Goal: Task Accomplishment & Management: Complete application form

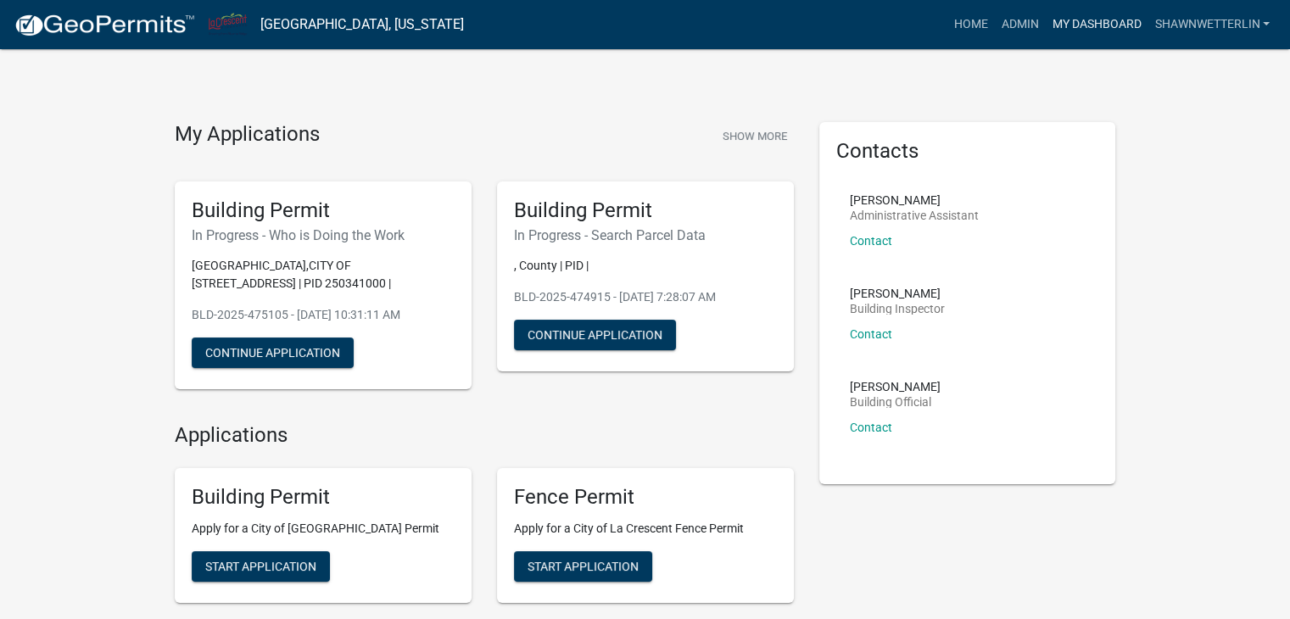
click at [1058, 30] on link "My Dashboard" at bounding box center [1096, 24] width 103 height 32
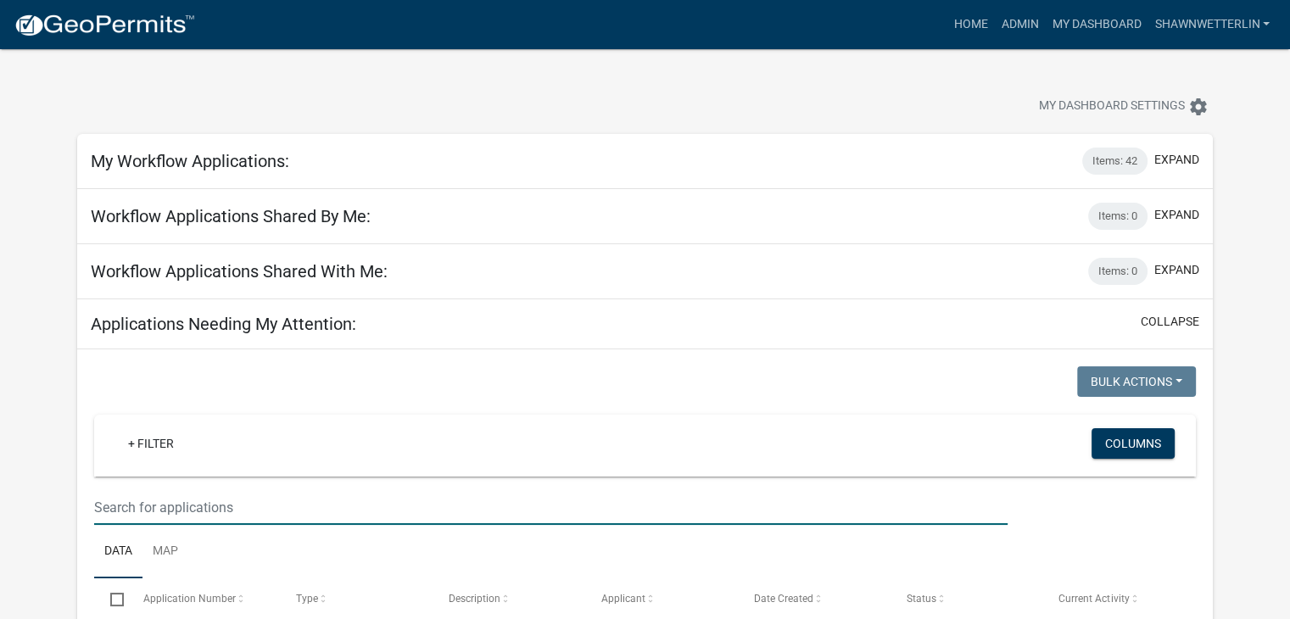
click at [359, 495] on input "text" at bounding box center [551, 507] width 914 height 35
click at [206, 504] on input "text" at bounding box center [551, 507] width 914 height 35
type input "215 oak"
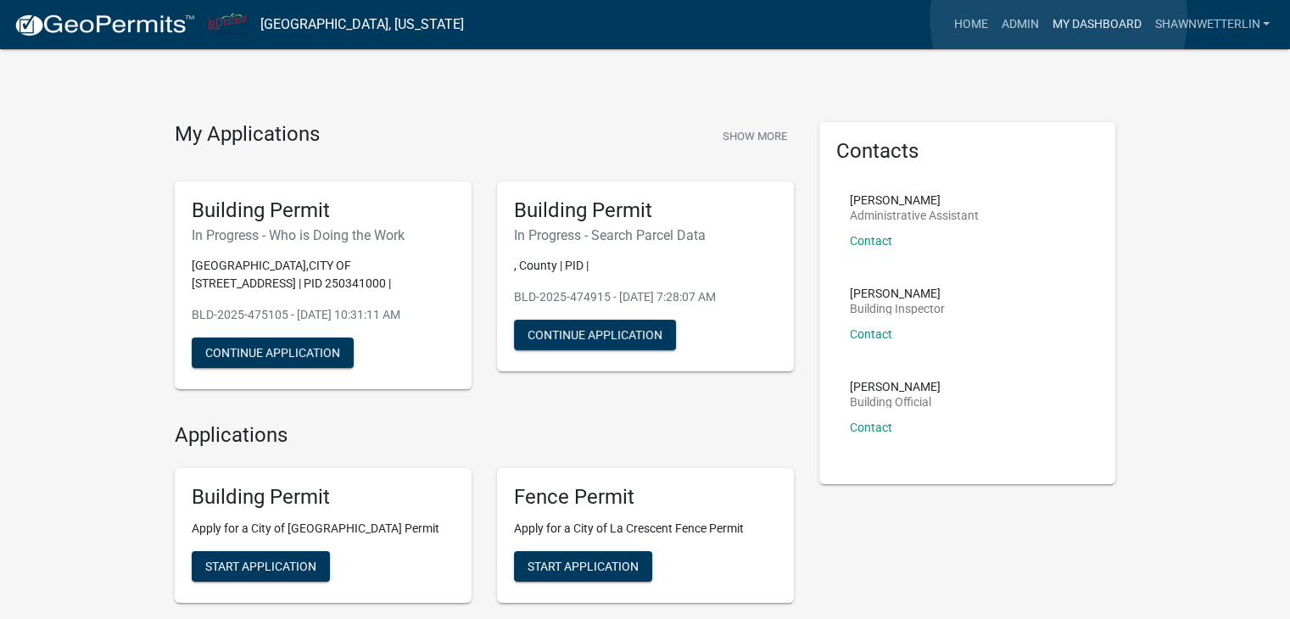
click at [1059, 19] on link "My Dashboard" at bounding box center [1096, 24] width 103 height 32
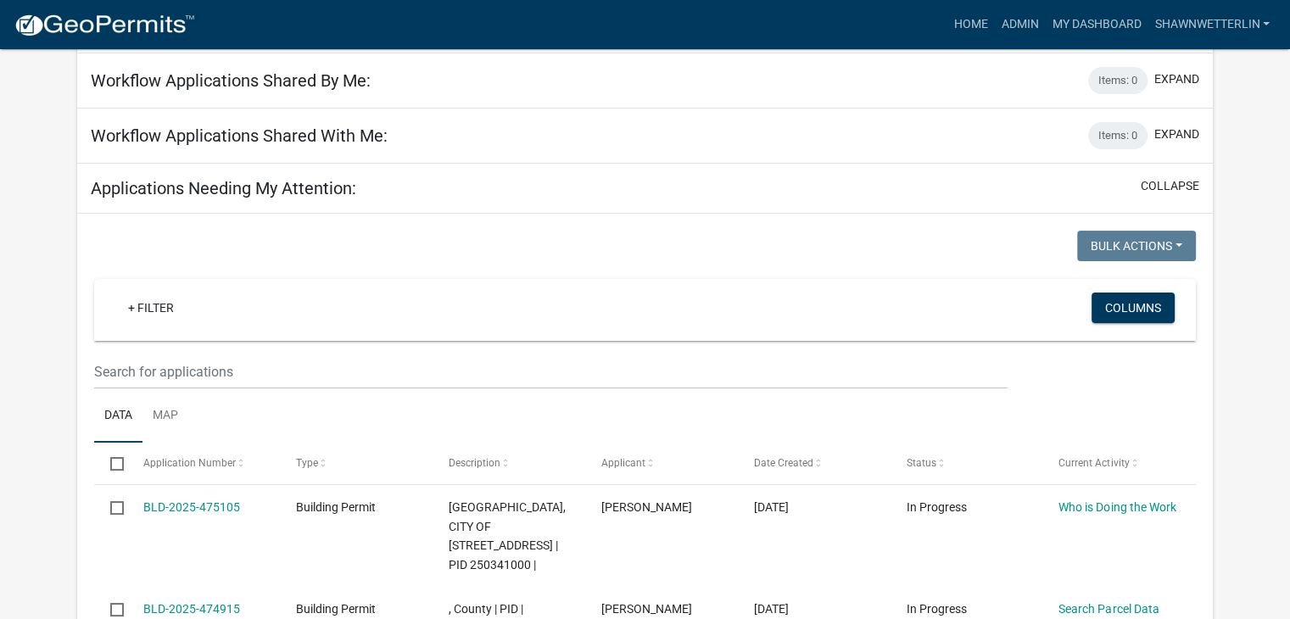
scroll to position [170, 0]
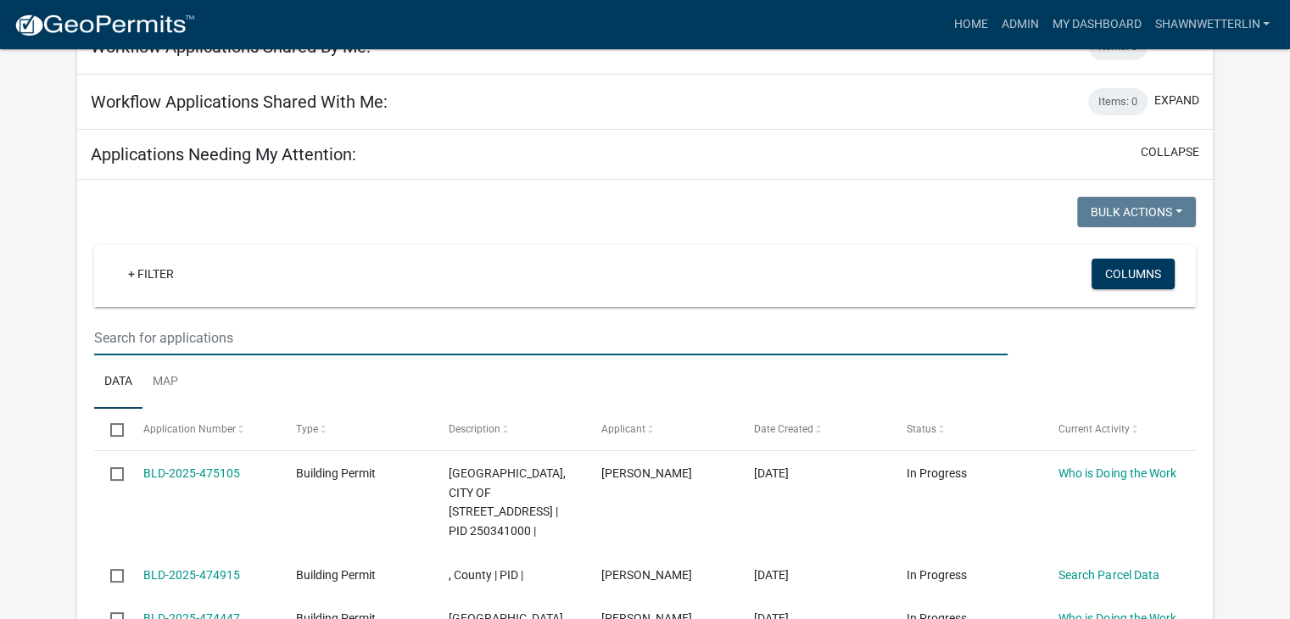
click at [171, 327] on input "text" at bounding box center [551, 338] width 914 height 35
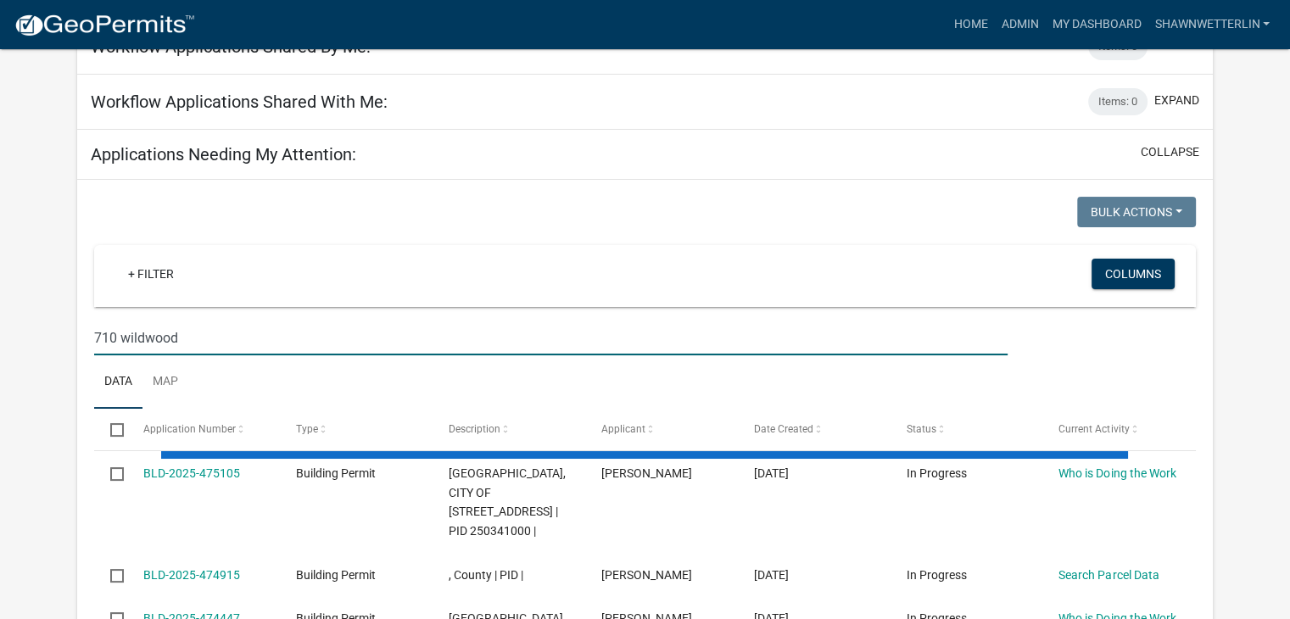
type input "710 wildwood"
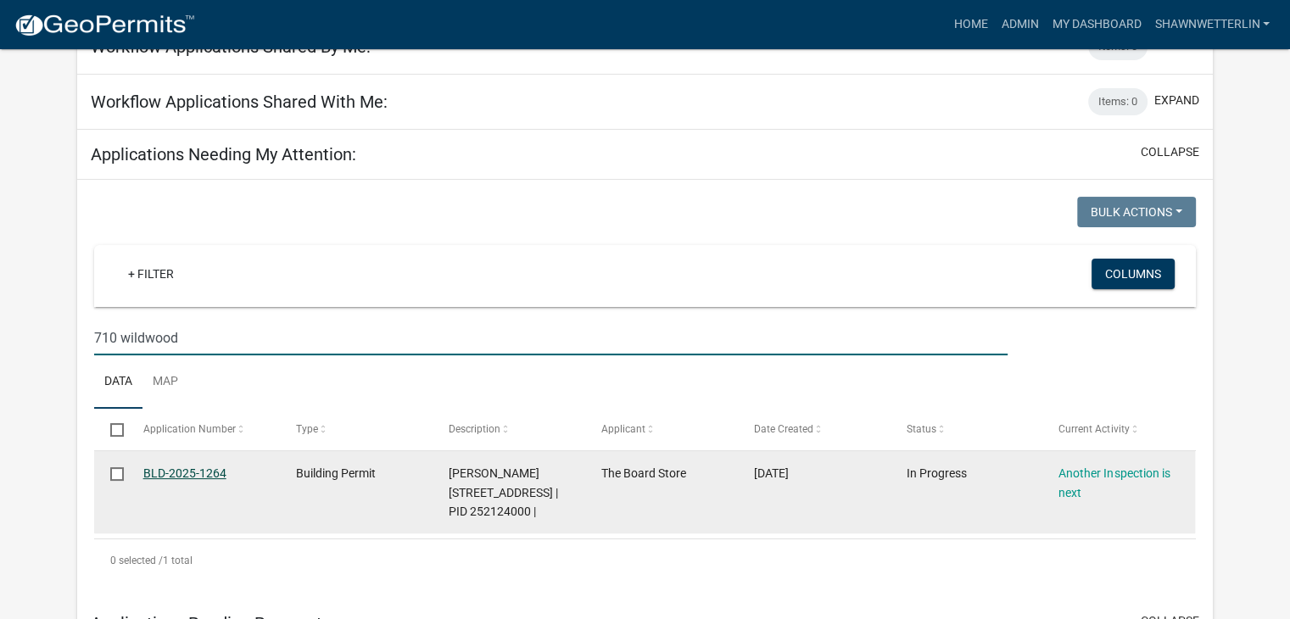
click at [210, 472] on link "BLD-2025-1264" at bounding box center [184, 474] width 83 height 14
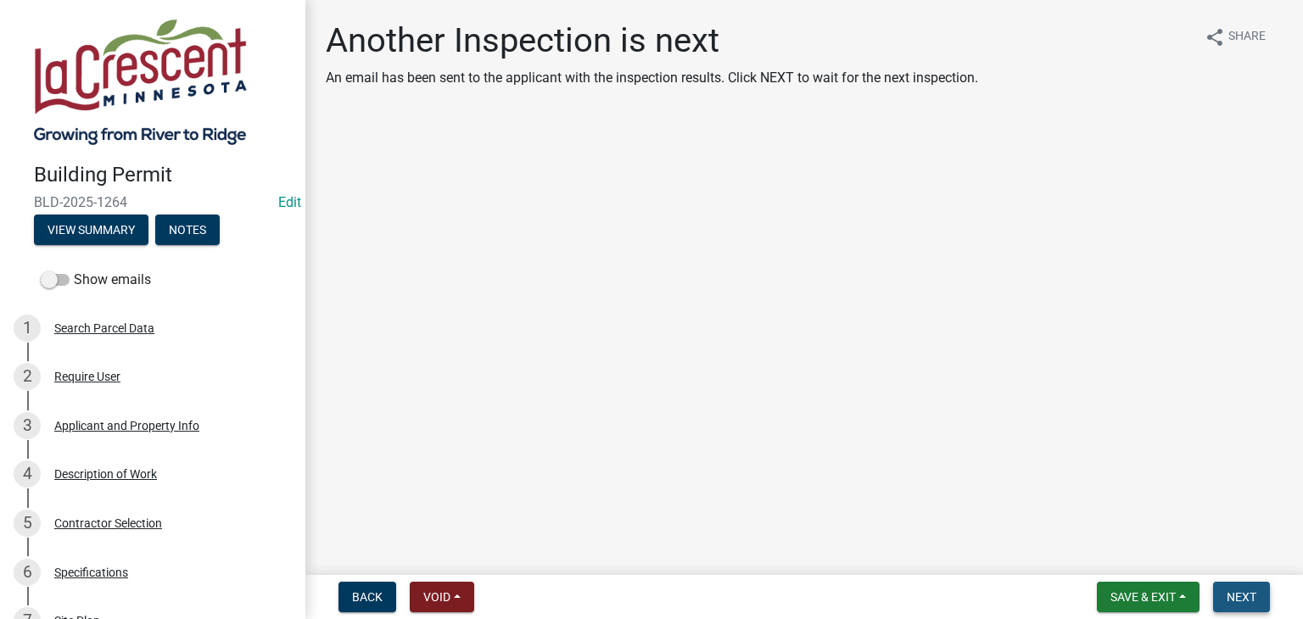
click at [1251, 590] on span "Next" at bounding box center [1242, 597] width 30 height 14
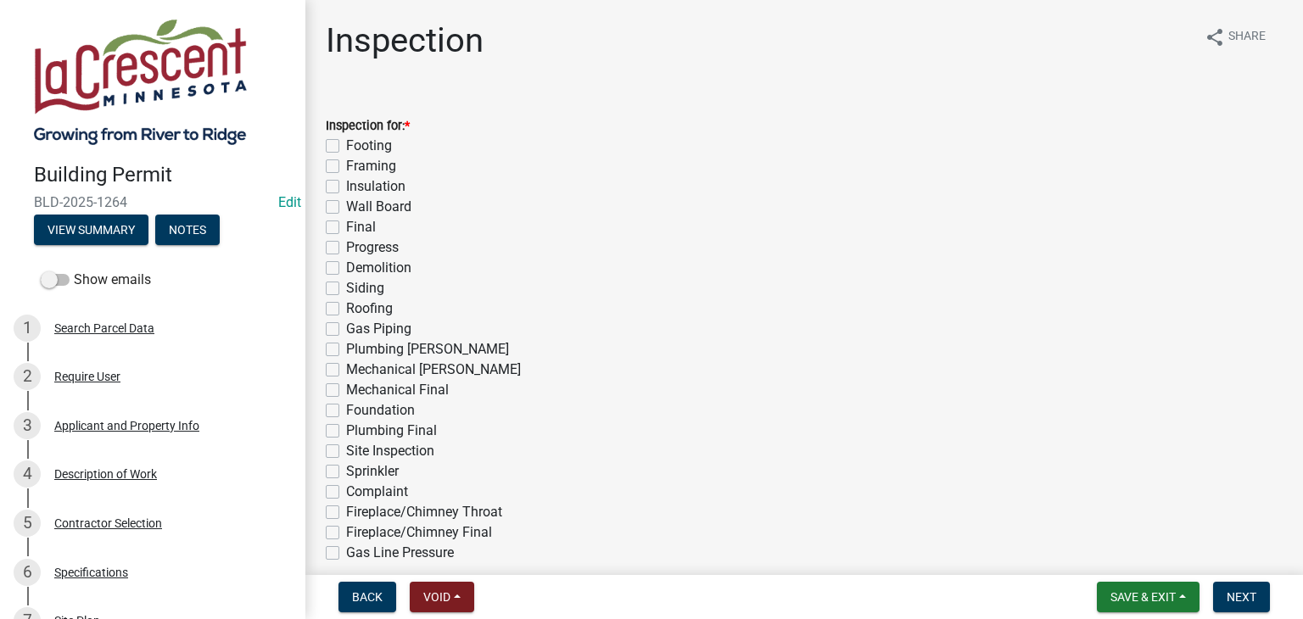
click at [346, 188] on label "Insulation" at bounding box center [375, 186] width 59 height 20
click at [346, 187] on input "Insulation" at bounding box center [351, 181] width 11 height 11
checkbox input "true"
checkbox input "false"
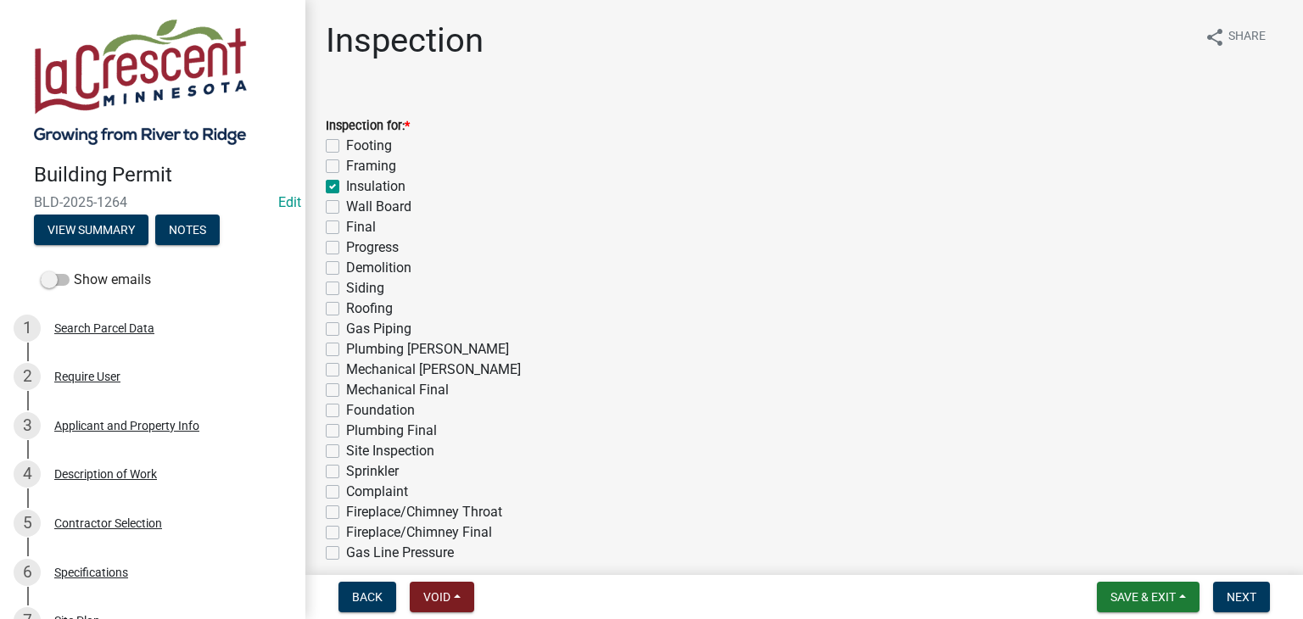
checkbox input "true"
checkbox input "false"
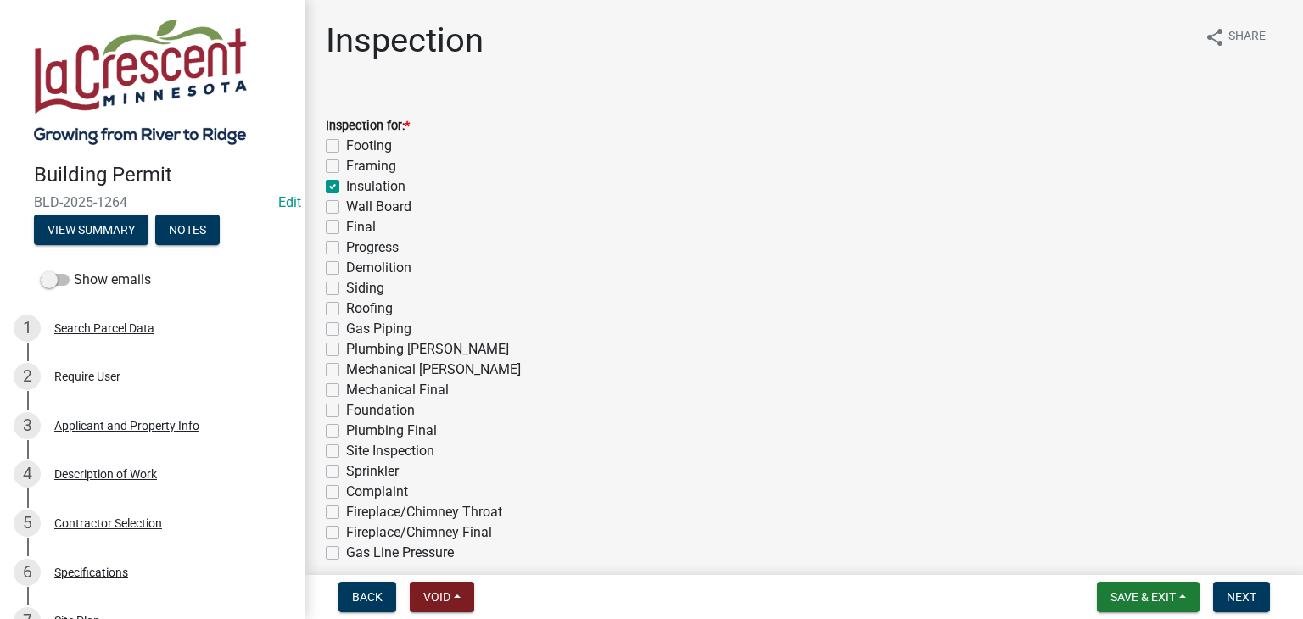
checkbox input "false"
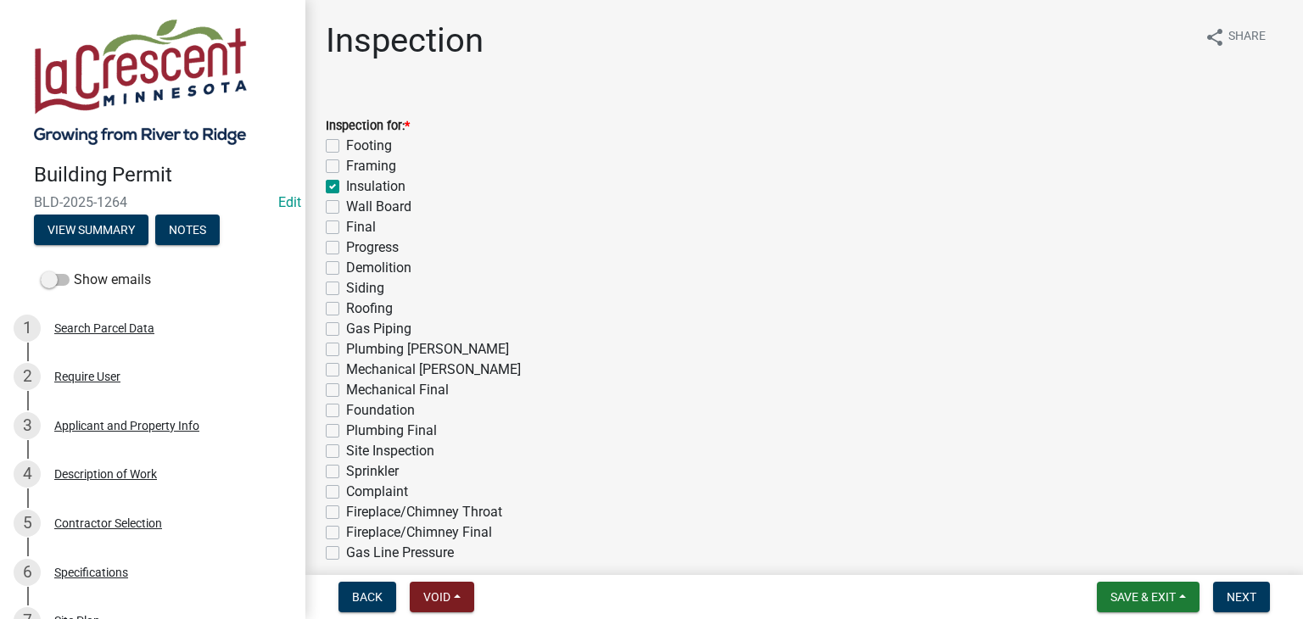
checkbox input "false"
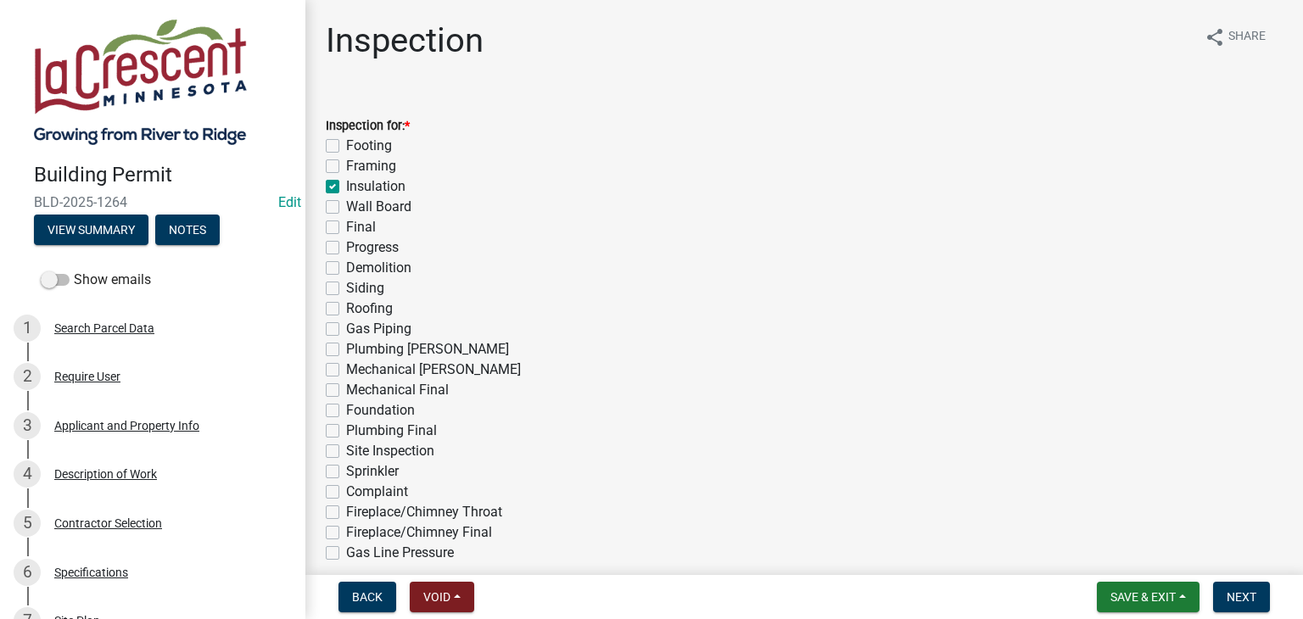
checkbox input "false"
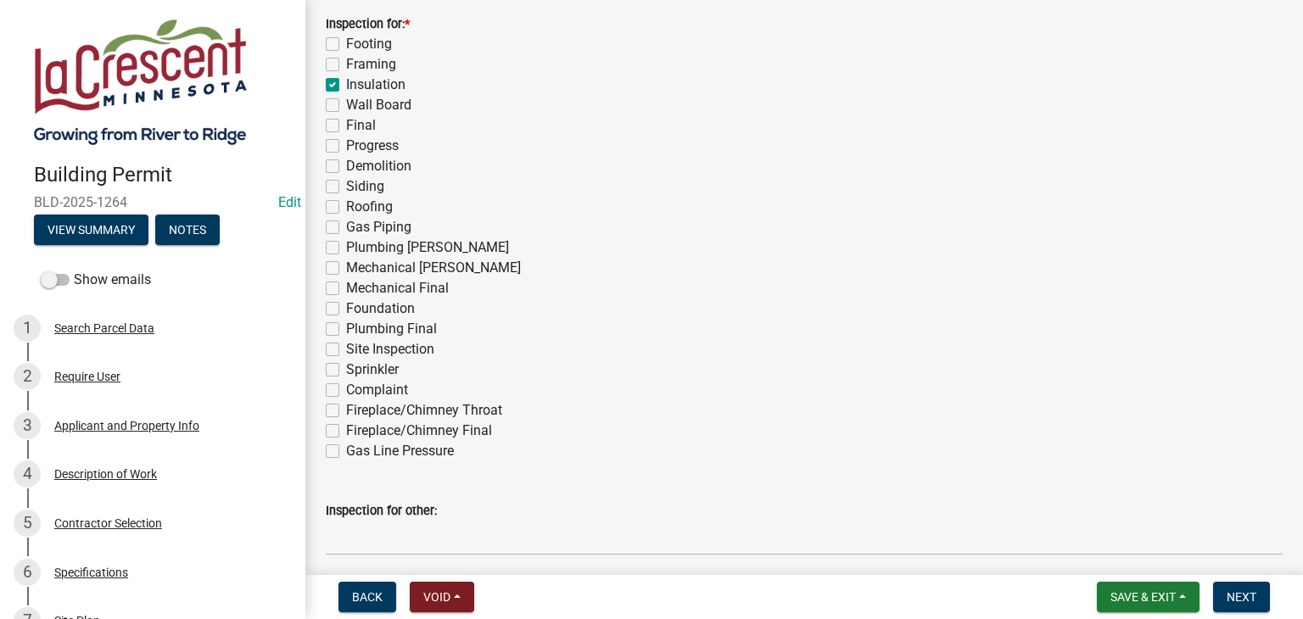
scroll to position [424, 0]
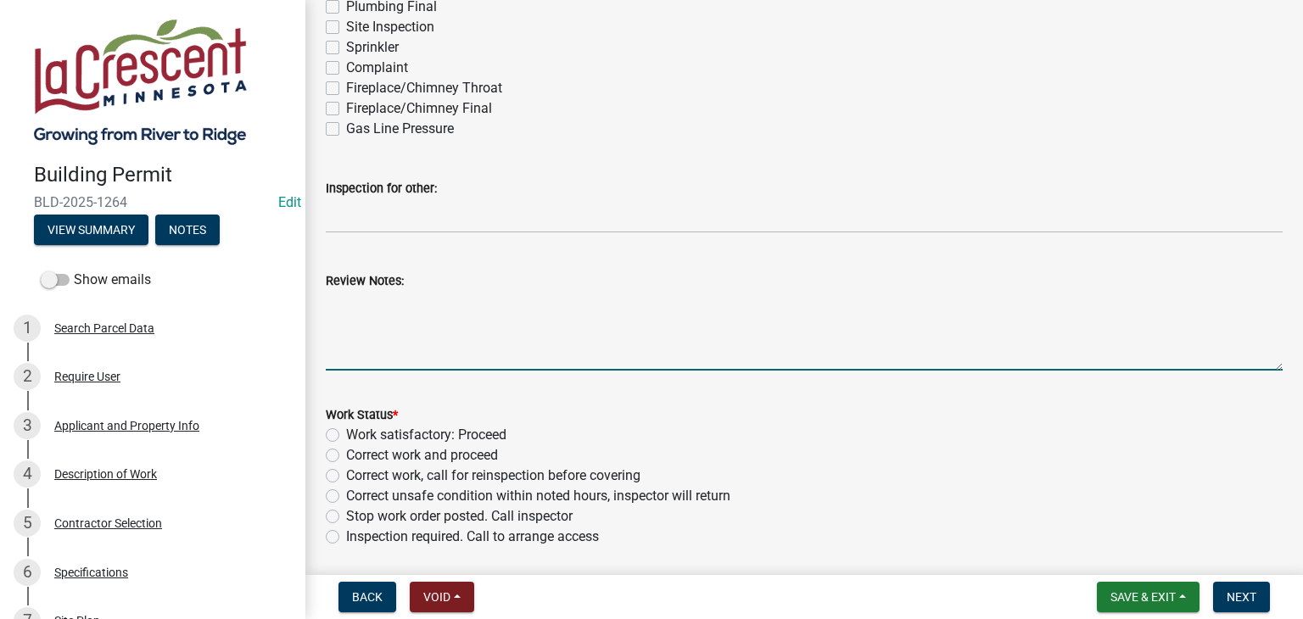
click at [464, 293] on textarea "Review Notes:" at bounding box center [804, 331] width 957 height 80
drag, startPoint x: 567, startPoint y: 303, endPoint x: 556, endPoint y: 335, distance: 34.1
click at [556, 335] on textarea "Insulation and vapor barrier is being instakked to code." at bounding box center [804, 331] width 957 height 80
click at [588, 301] on textarea "Insulation and vapor barrier is being instakked to code." at bounding box center [804, 331] width 957 height 80
click at [595, 341] on textarea "Insulation and vapor barrier is being installed to code." at bounding box center [804, 331] width 957 height 80
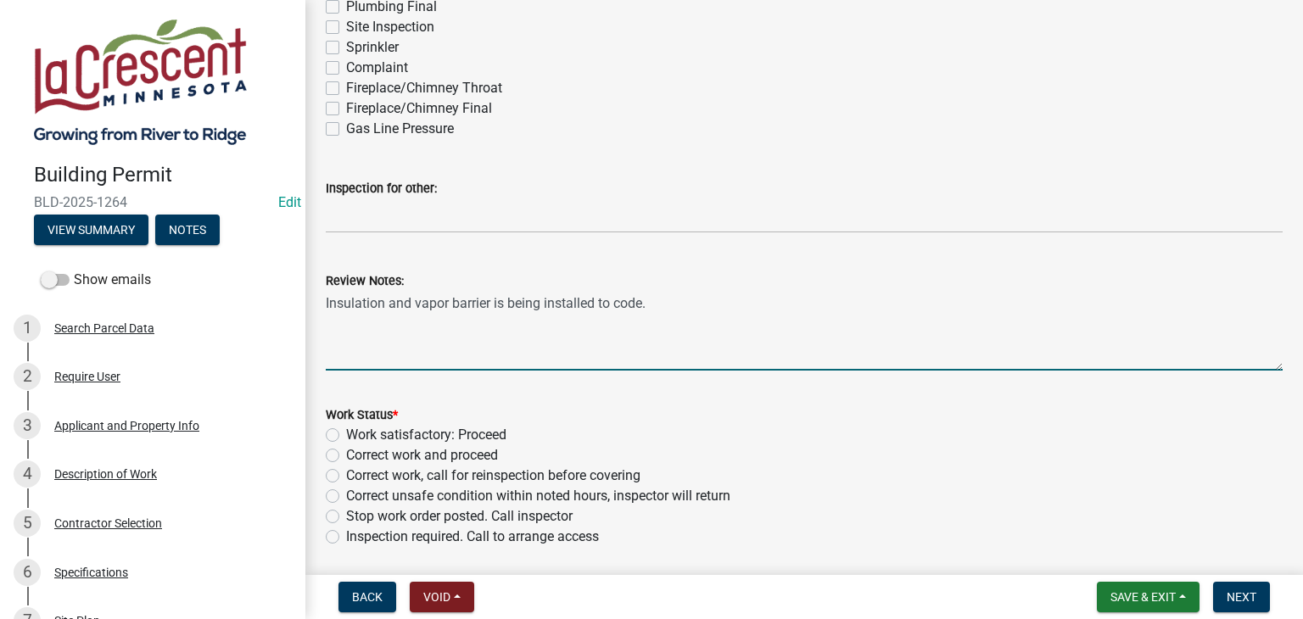
click at [595, 341] on textarea "Insulation and vapor barrier is being installed to code." at bounding box center [804, 331] width 957 height 80
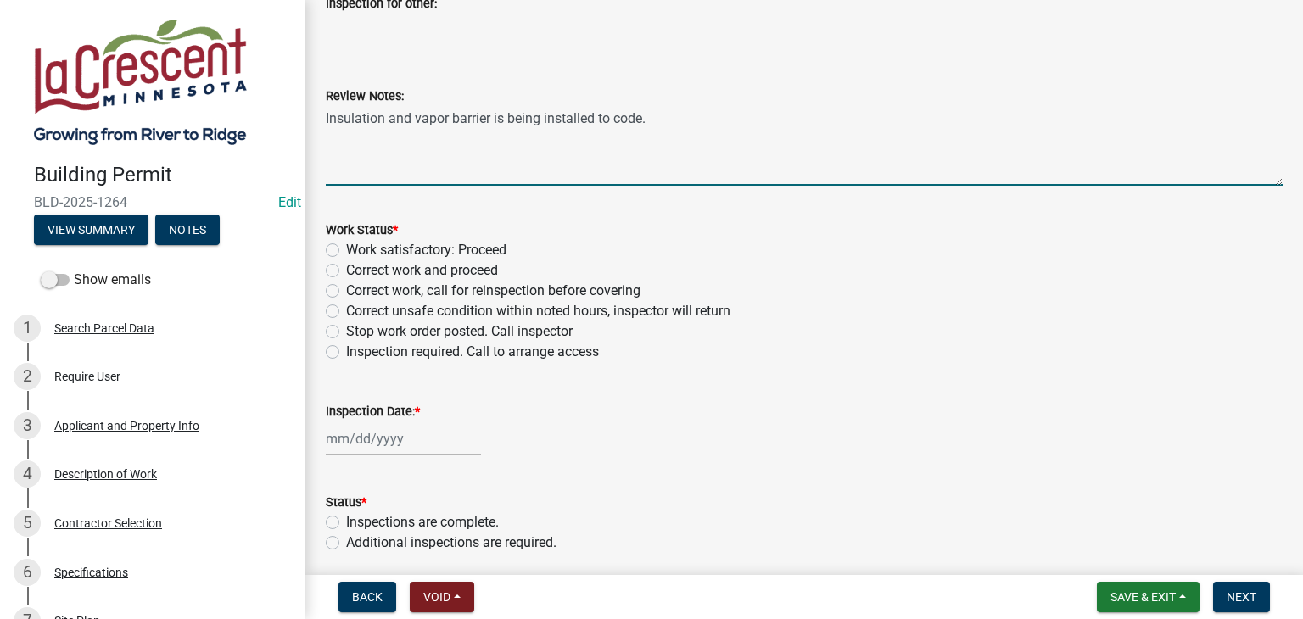
scroll to position [675, 0]
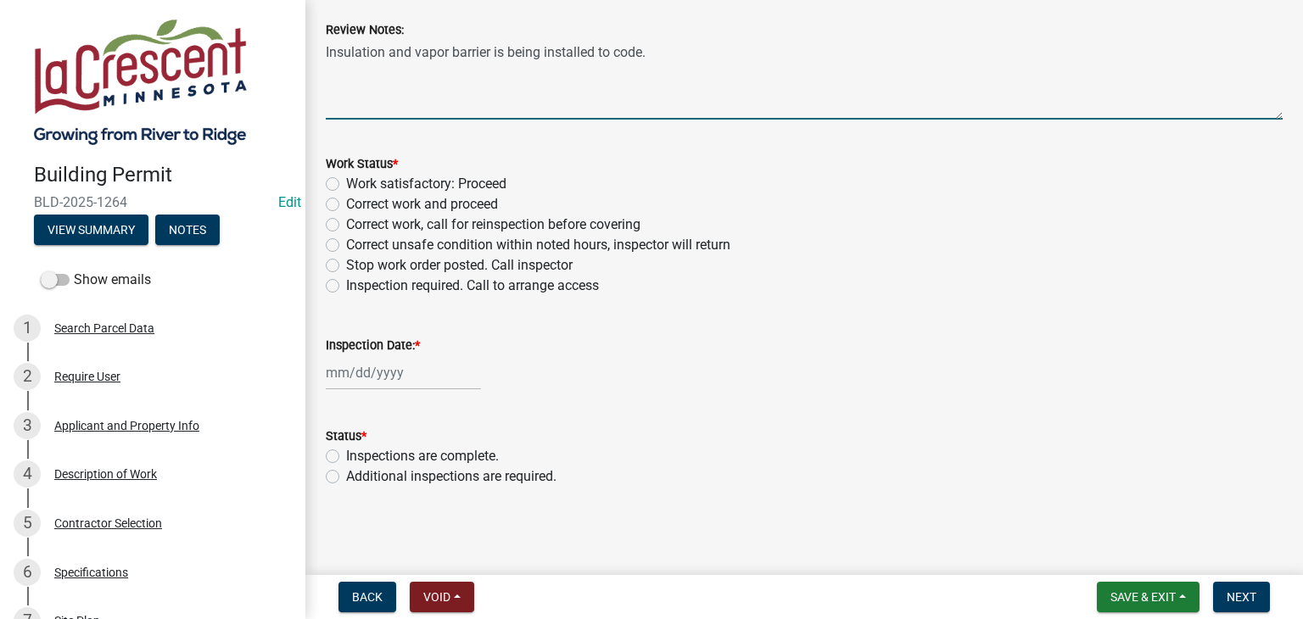
type textarea "Insulation and vapor barrier is being installed to code."
click at [346, 185] on label "Work satisfactory: Proceed" at bounding box center [426, 184] width 160 height 20
click at [346, 185] on input "Work satisfactory: Proceed" at bounding box center [351, 179] width 11 height 11
radio input "true"
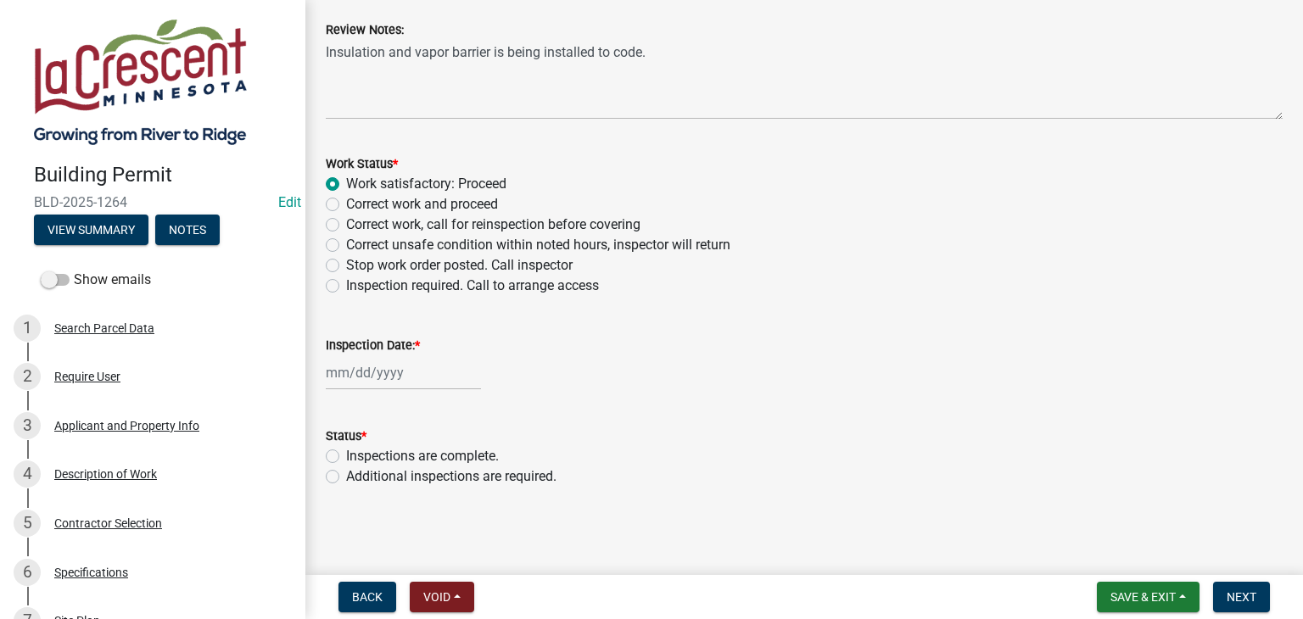
select select "9"
select select "2025"
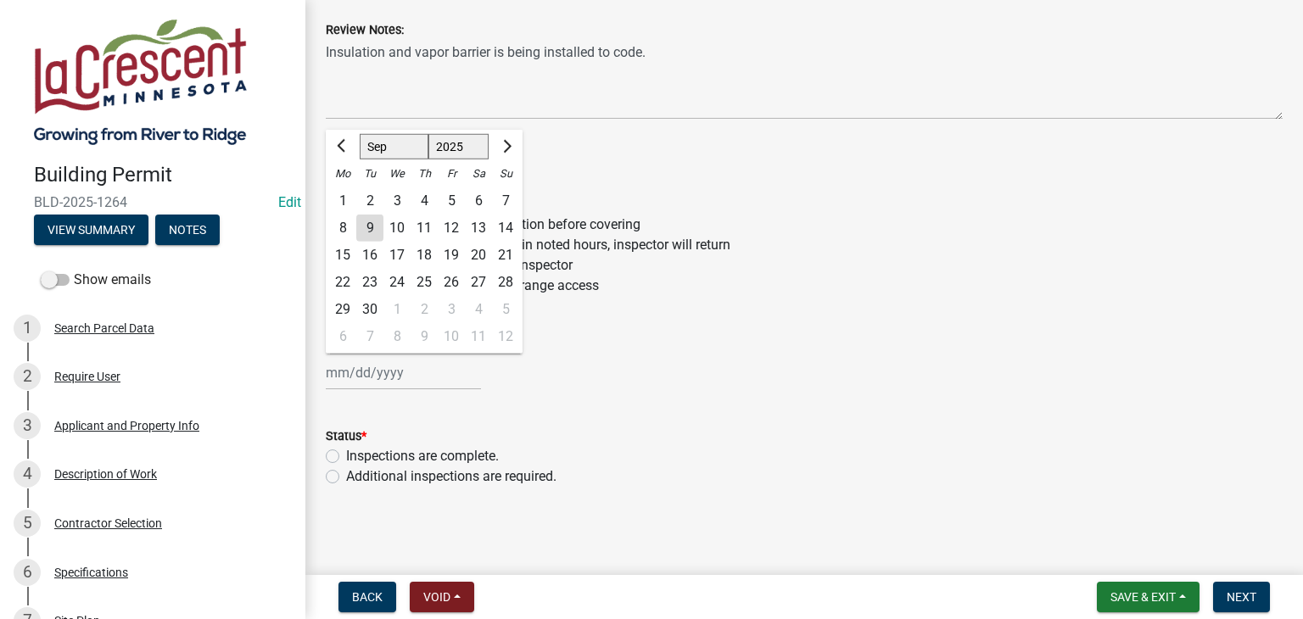
click at [456, 367] on div "Jan Feb Mar Apr May Jun Jul Aug Sep Oct Nov Dec 1525 1526 1527 1528 1529 1530 1…" at bounding box center [403, 372] width 155 height 35
click at [370, 225] on div "9" at bounding box center [369, 228] width 27 height 27
type input "[DATE]"
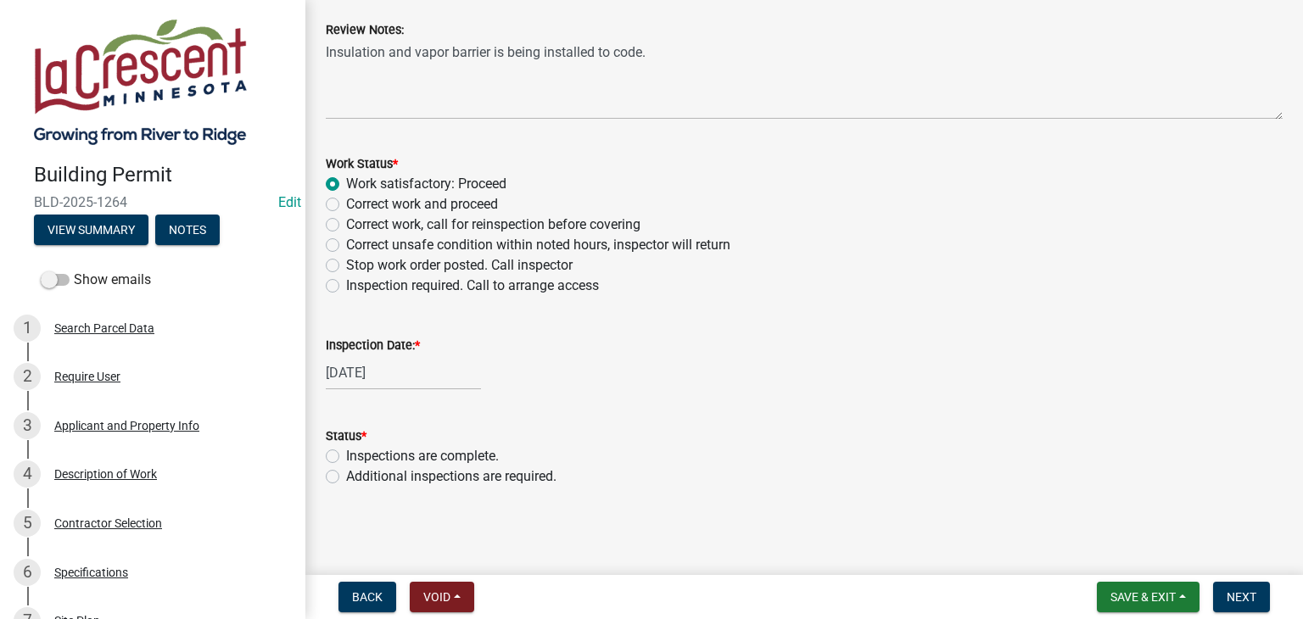
click at [346, 475] on label "Additional inspections are required." at bounding box center [451, 477] width 210 height 20
click at [346, 475] on input "Additional inspections are required." at bounding box center [351, 472] width 11 height 11
radio input "true"
click at [1242, 591] on span "Next" at bounding box center [1242, 597] width 30 height 14
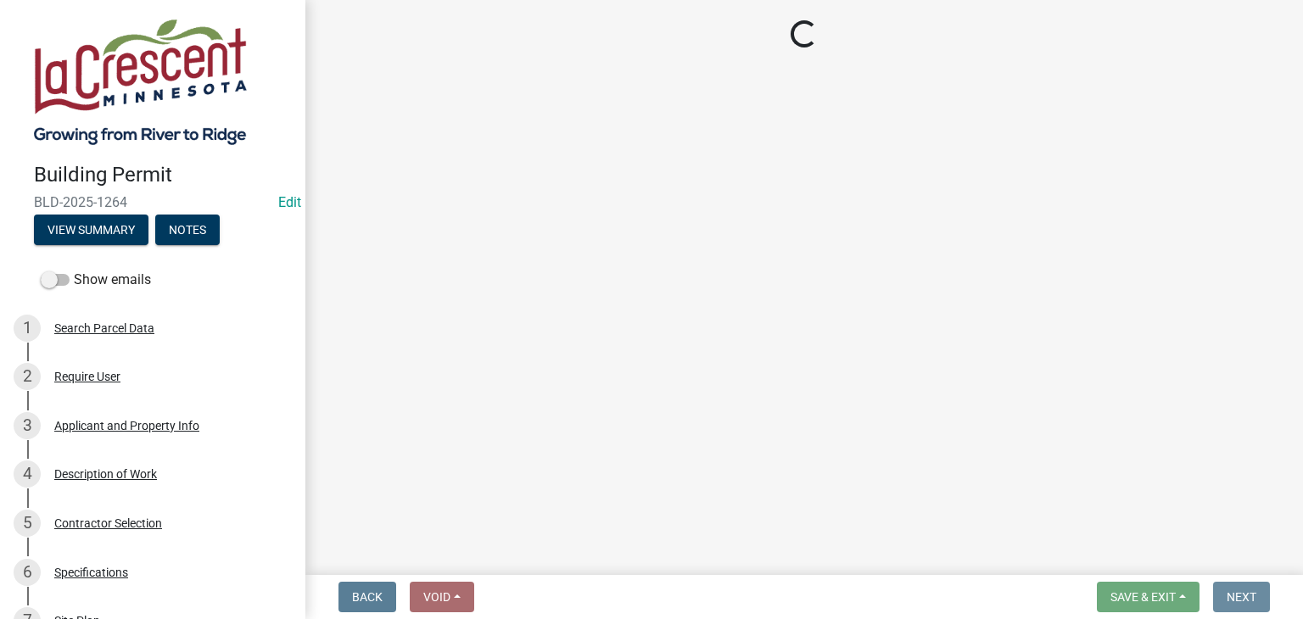
scroll to position [0, 0]
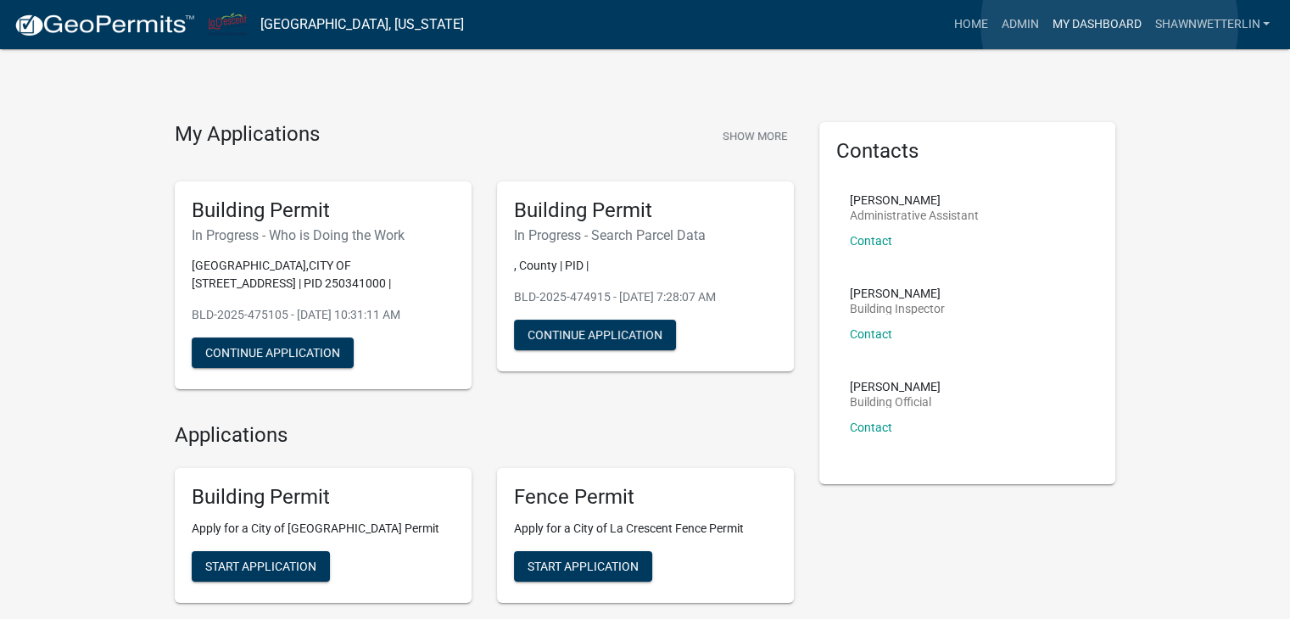
click at [1110, 25] on link "My Dashboard" at bounding box center [1096, 24] width 103 height 32
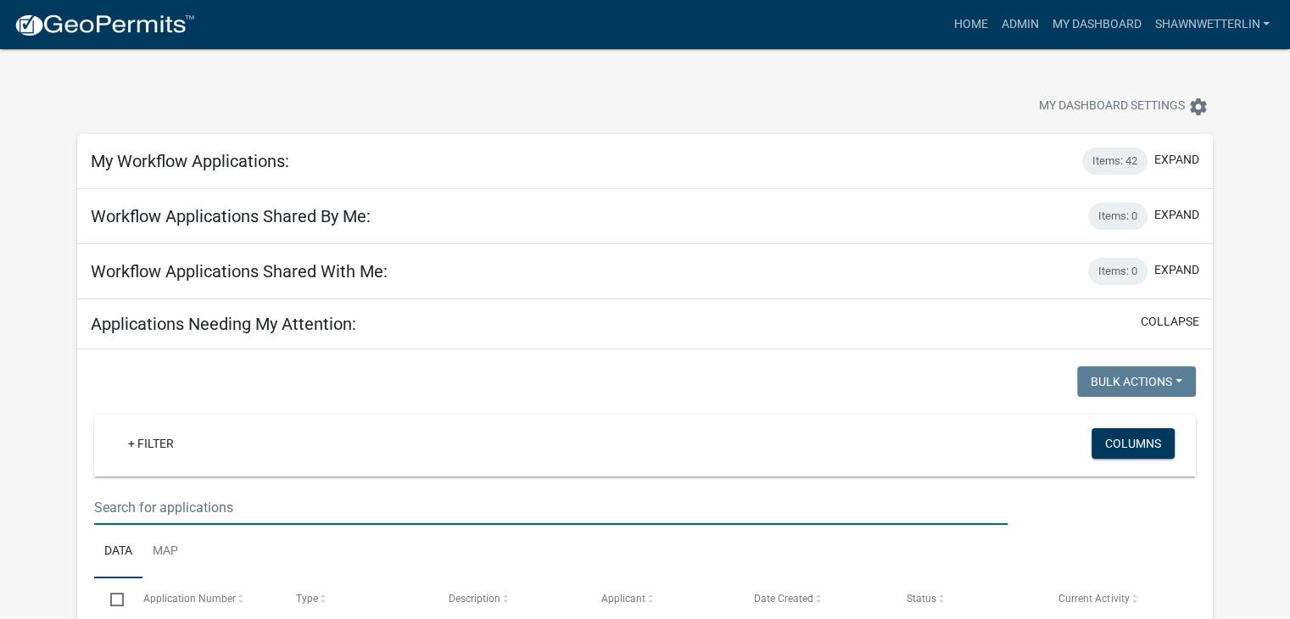
click at [149, 496] on input "text" at bounding box center [551, 507] width 914 height 35
type input "809 welshire"
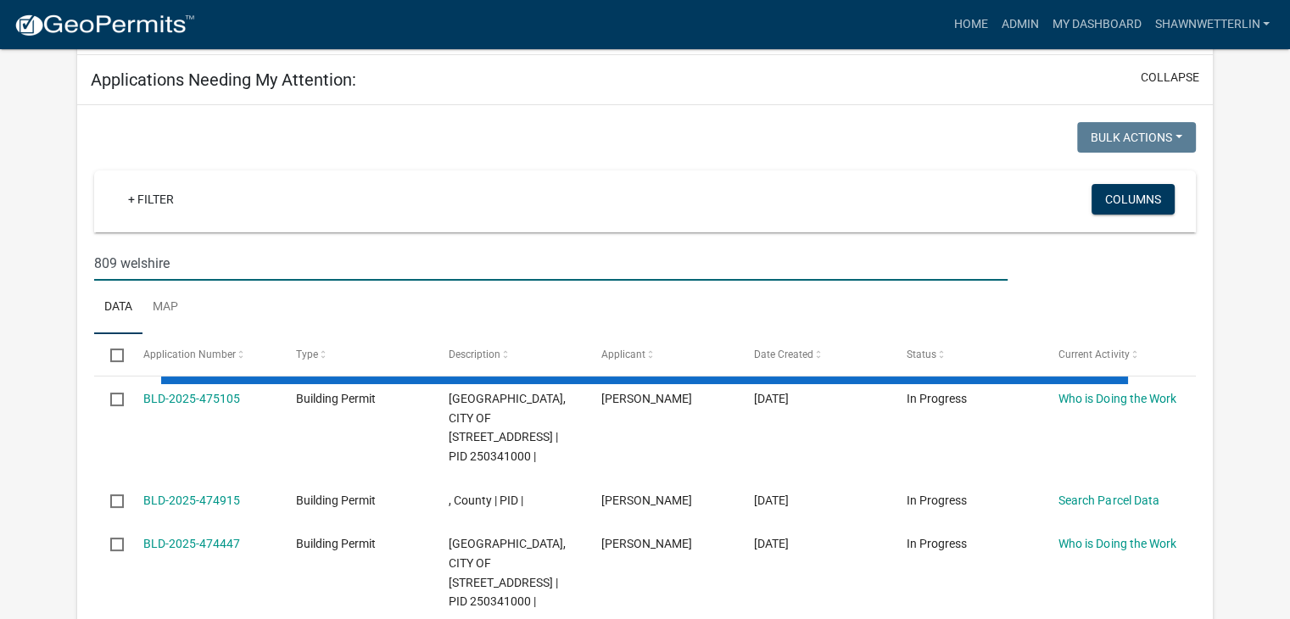
scroll to position [254, 0]
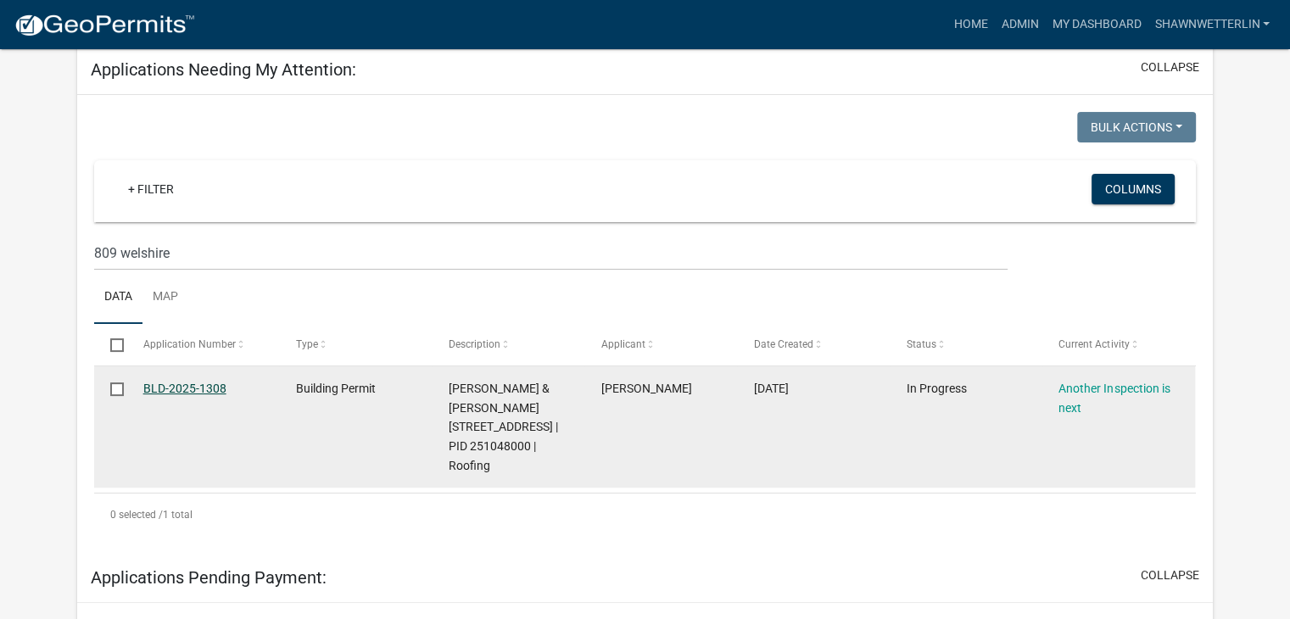
click at [179, 384] on link "BLD-2025-1308" at bounding box center [184, 389] width 83 height 14
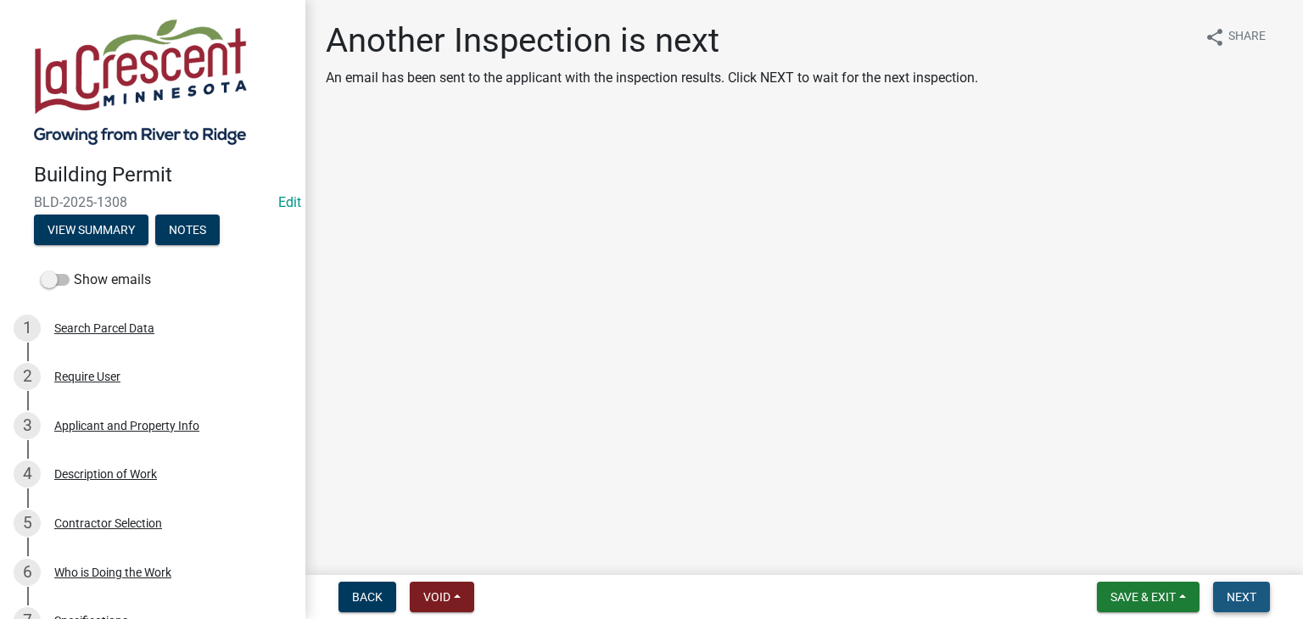
click at [1249, 596] on span "Next" at bounding box center [1242, 597] width 30 height 14
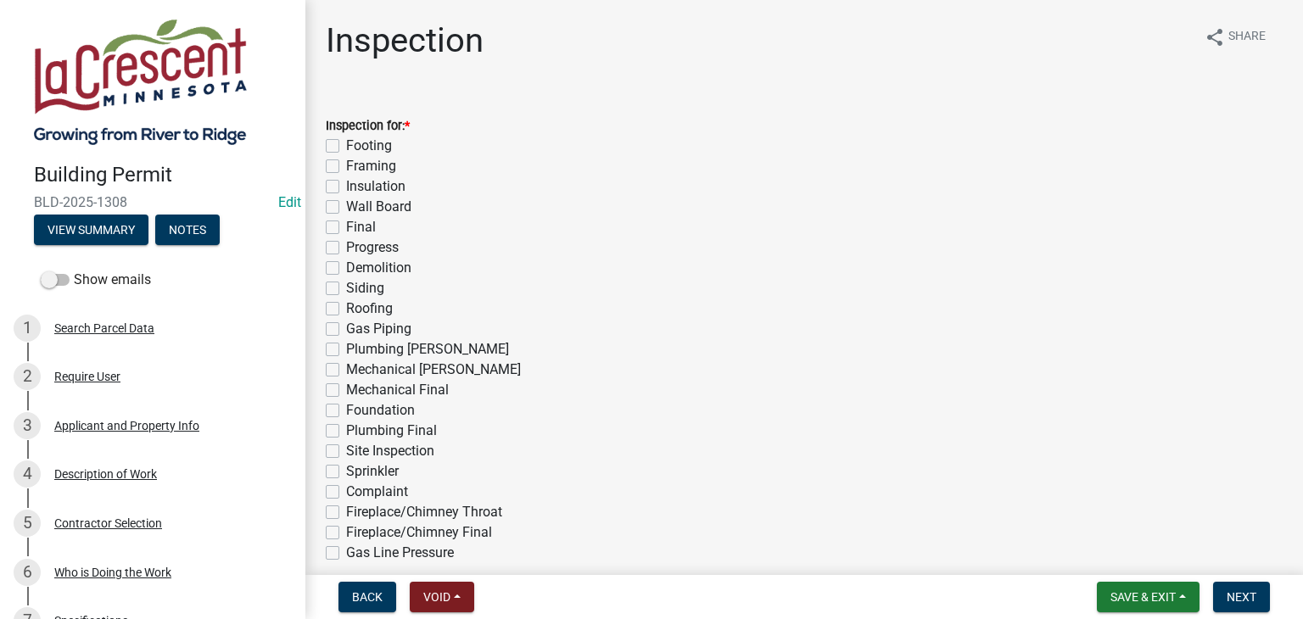
click at [346, 306] on label "Roofing" at bounding box center [369, 309] width 47 height 20
click at [346, 306] on input "Roofing" at bounding box center [351, 304] width 11 height 11
checkbox input "true"
checkbox input "false"
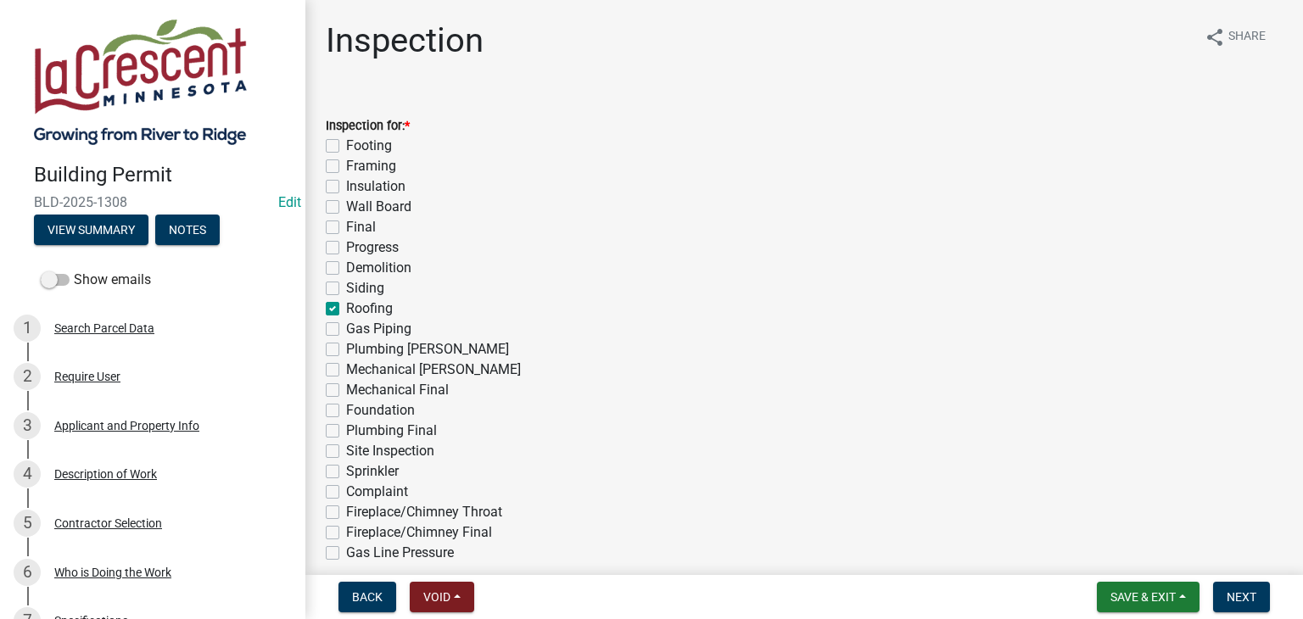
checkbox input "false"
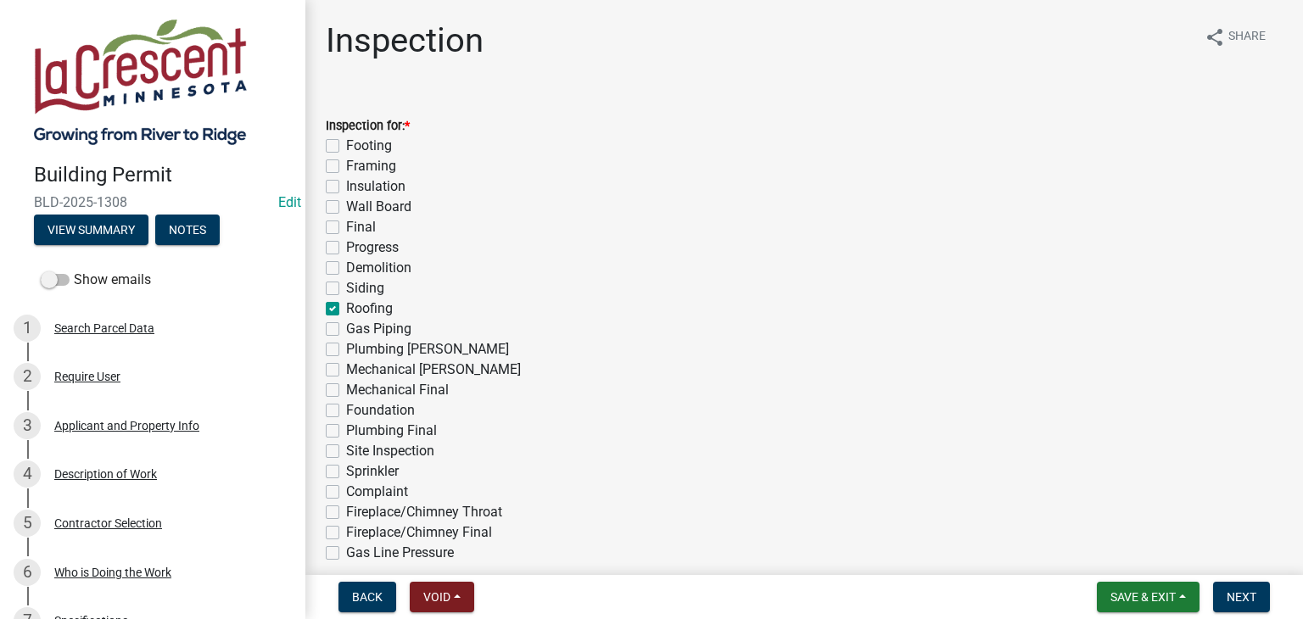
checkbox input "false"
checkbox input "true"
checkbox input "false"
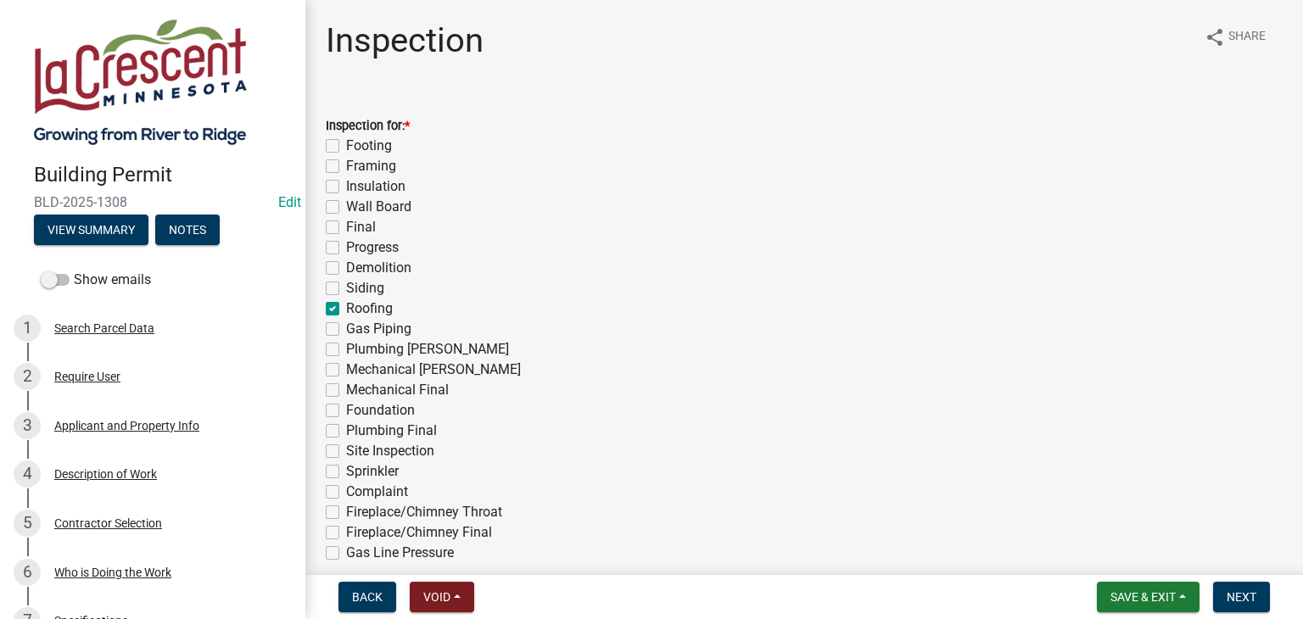
checkbox input "false"
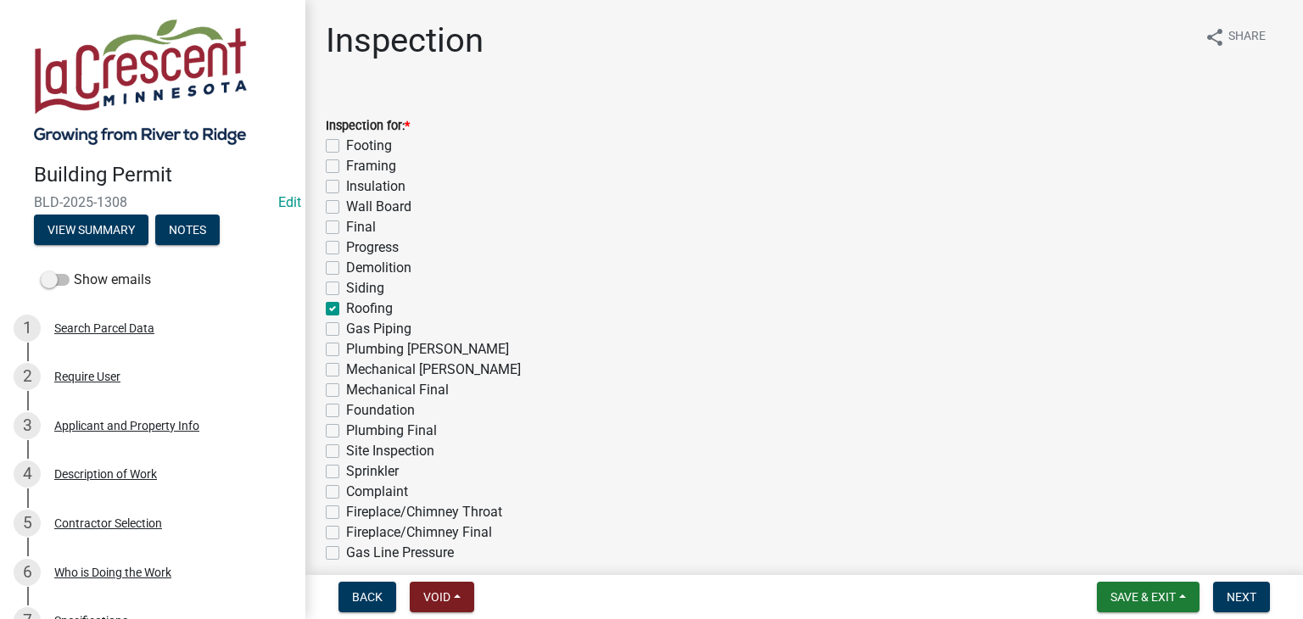
checkbox input "false"
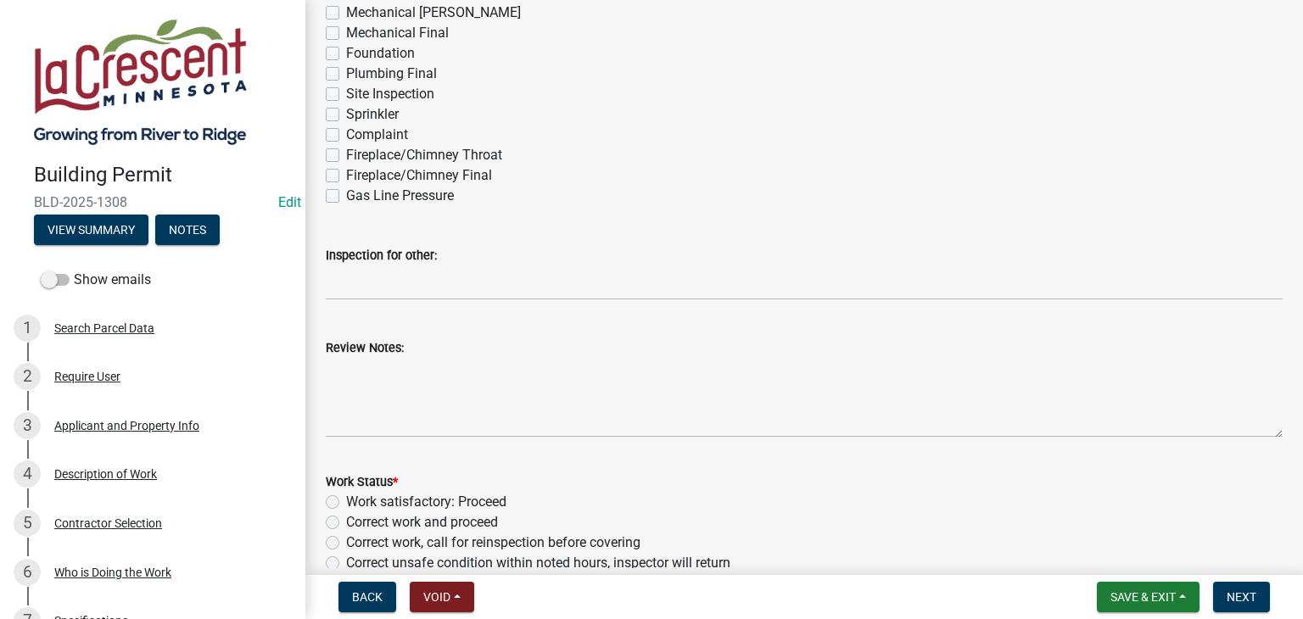
scroll to position [424, 0]
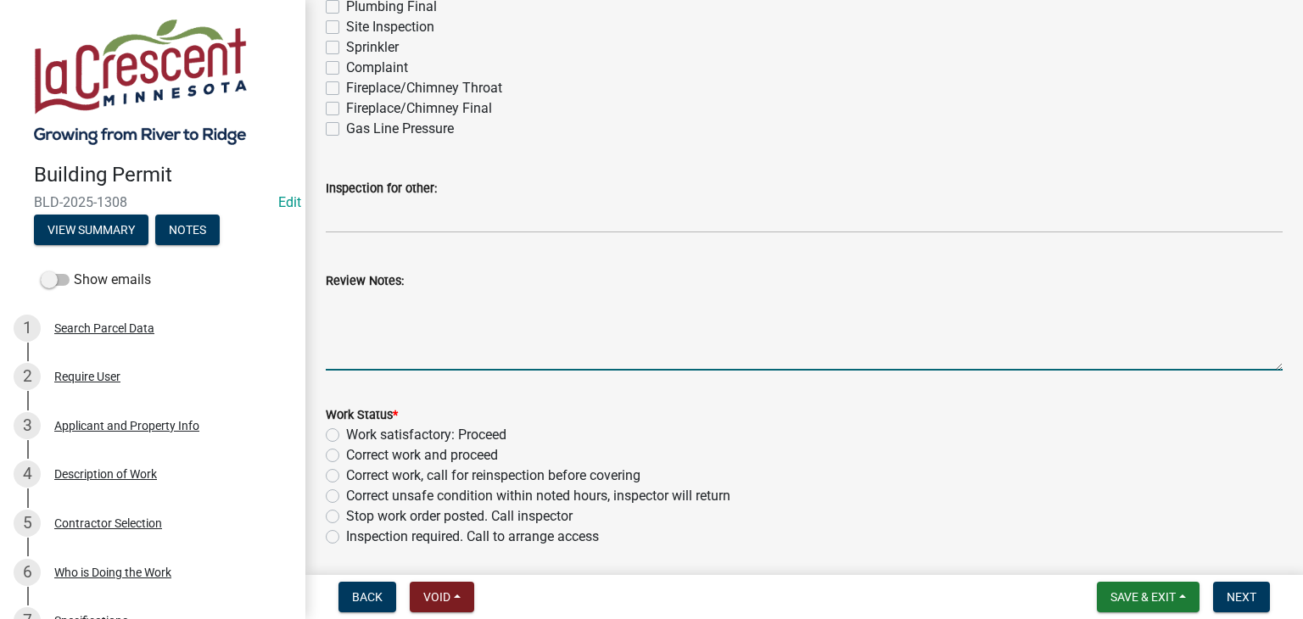
click at [438, 299] on textarea "Review Notes:" at bounding box center [804, 331] width 957 height 80
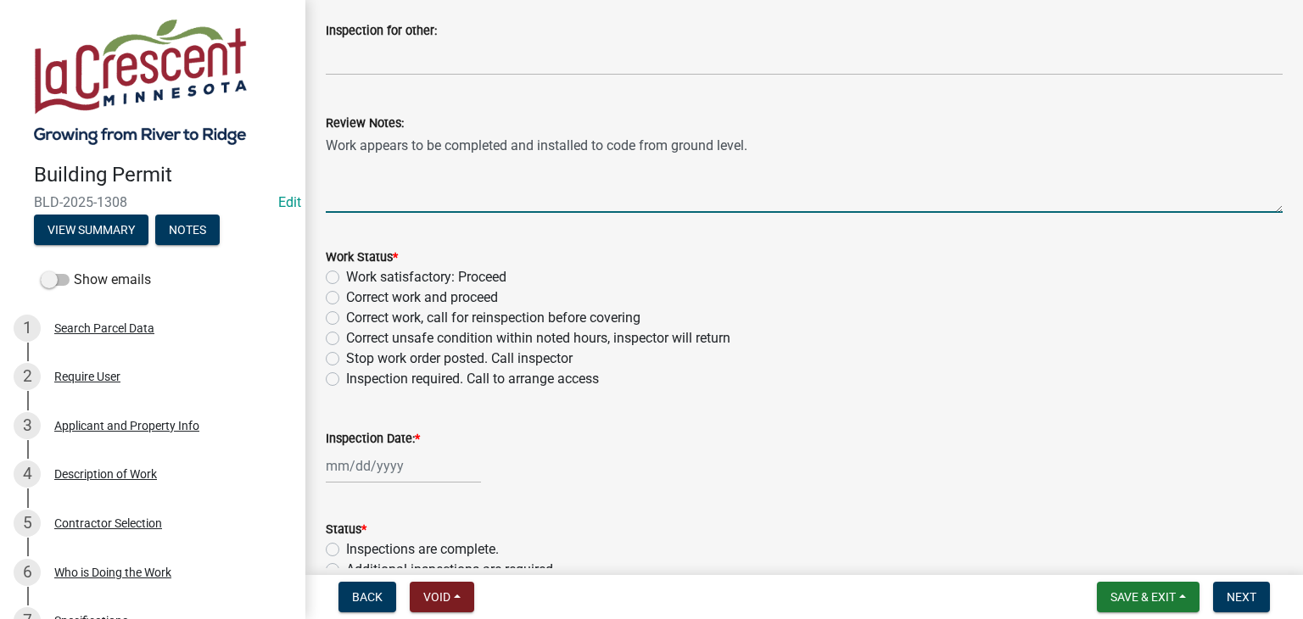
scroll to position [594, 0]
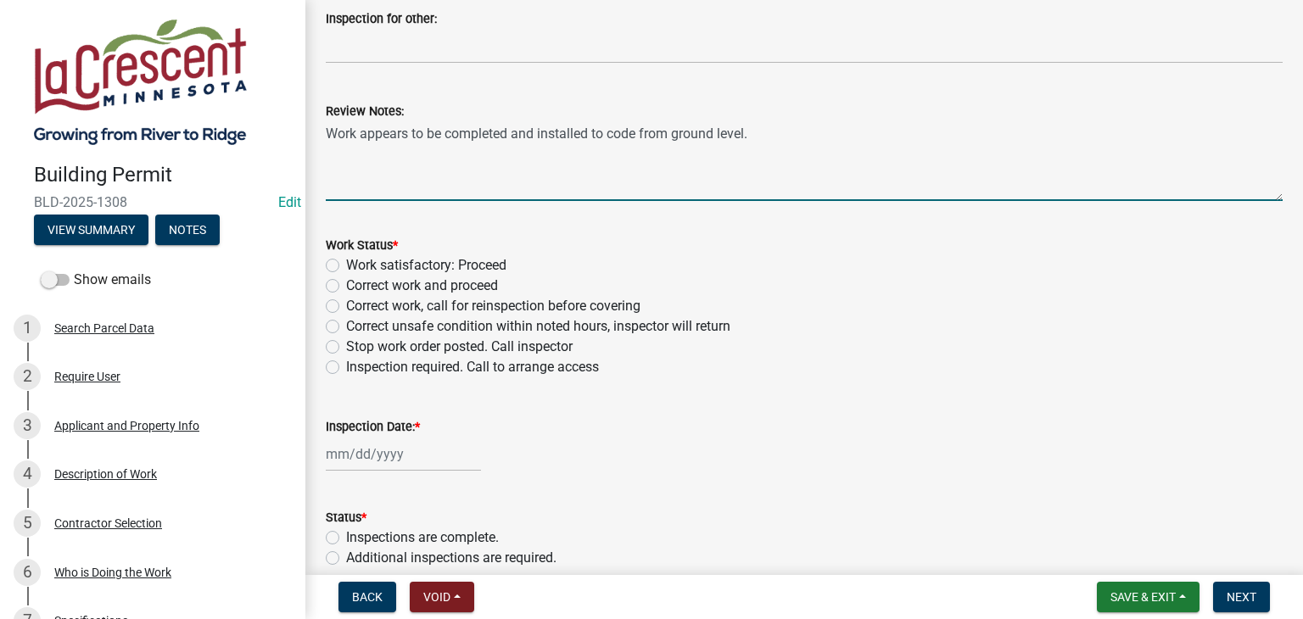
type textarea "Work appears to be completed and installed to code from ground level."
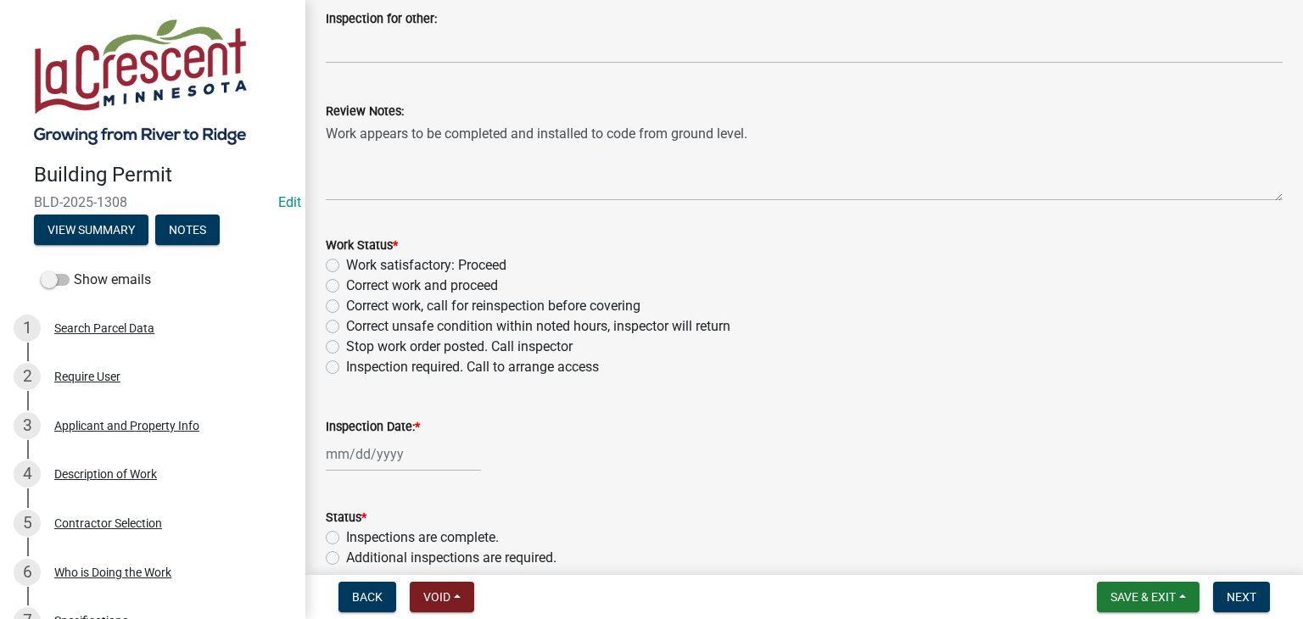
click at [346, 266] on label "Work satisfactory: Proceed" at bounding box center [426, 265] width 160 height 20
click at [346, 266] on input "Work satisfactory: Proceed" at bounding box center [351, 260] width 11 height 11
radio input "true"
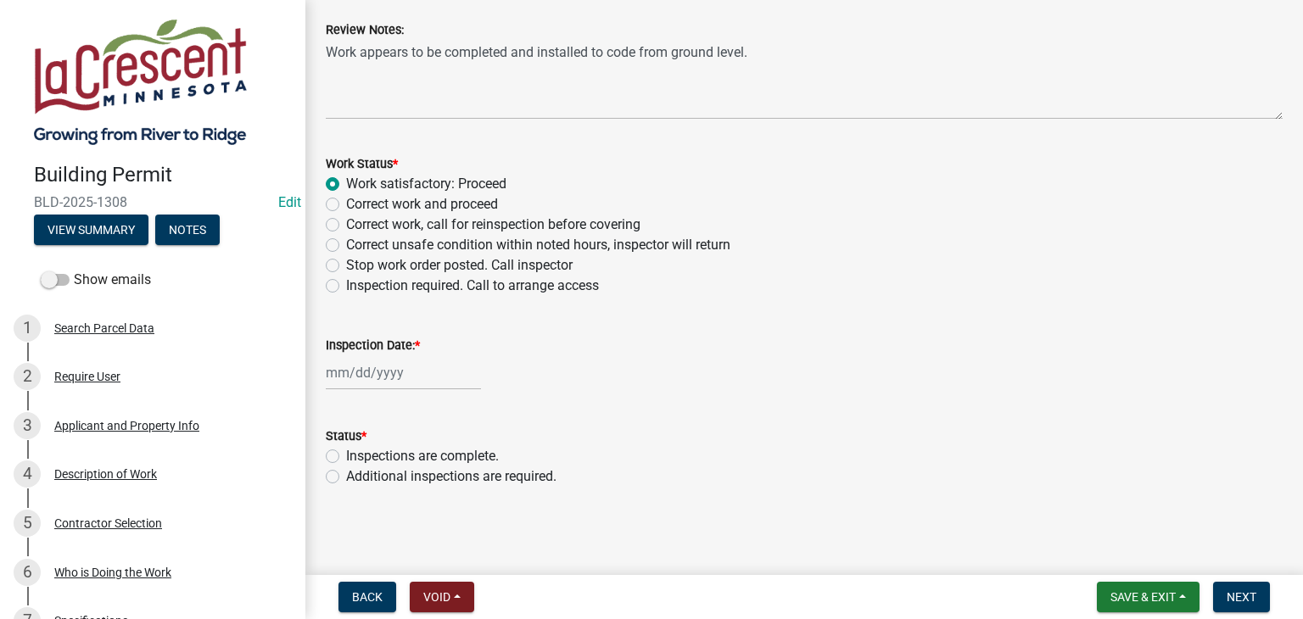
select select "9"
select select "2025"
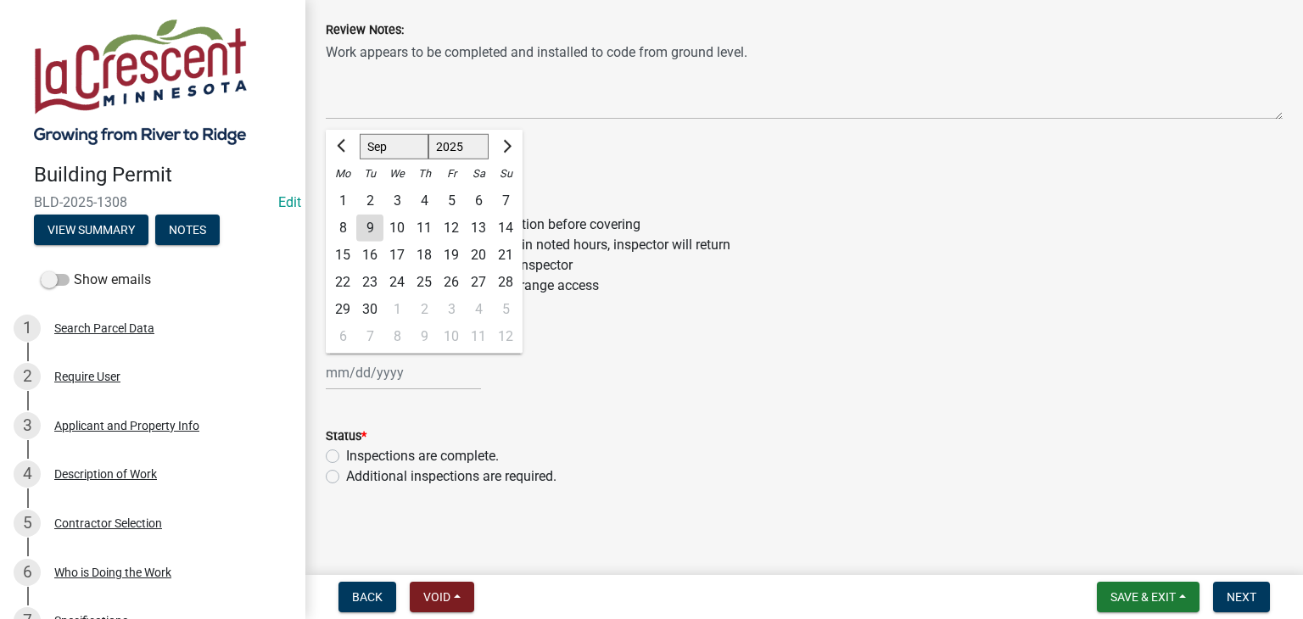
click at [349, 377] on input "Inspection Date: *" at bounding box center [403, 372] width 155 height 35
click at [370, 232] on div "9" at bounding box center [369, 228] width 27 height 27
type input "[DATE]"
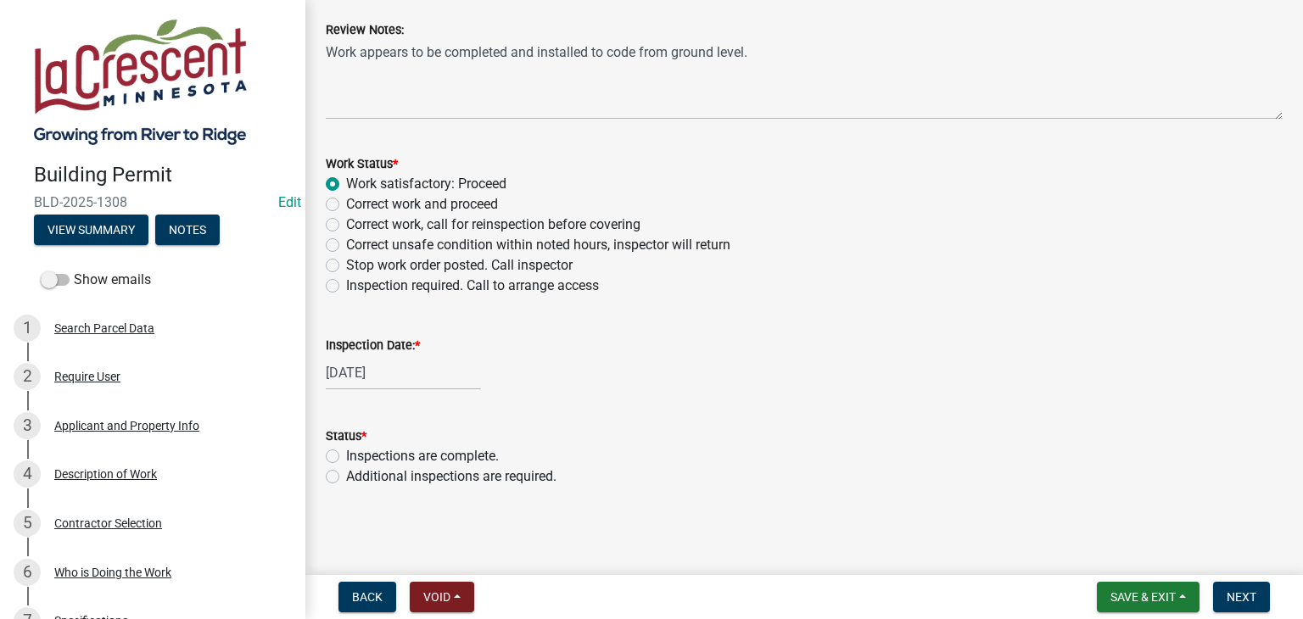
click at [346, 458] on label "Inspections are complete." at bounding box center [422, 456] width 153 height 20
click at [346, 457] on input "Inspections are complete." at bounding box center [351, 451] width 11 height 11
radio input "true"
click at [1180, 594] on button "Save & Exit" at bounding box center [1148, 597] width 103 height 31
click at [1121, 520] on button "Save" at bounding box center [1132, 512] width 136 height 41
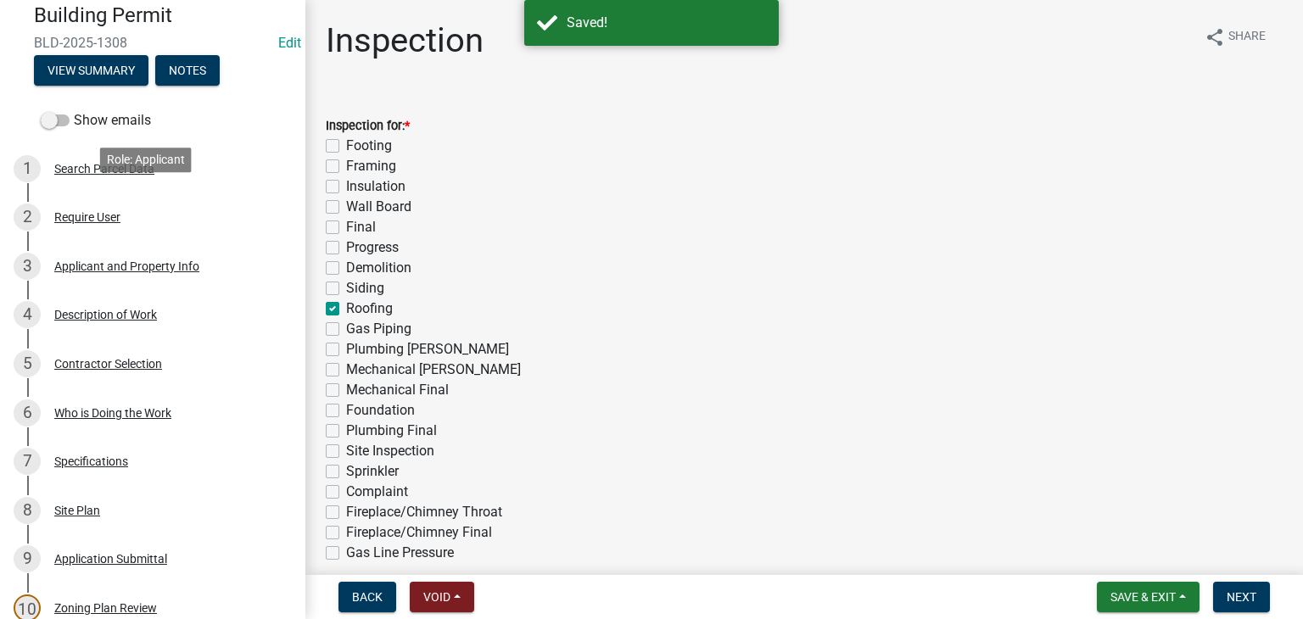
scroll to position [170, 0]
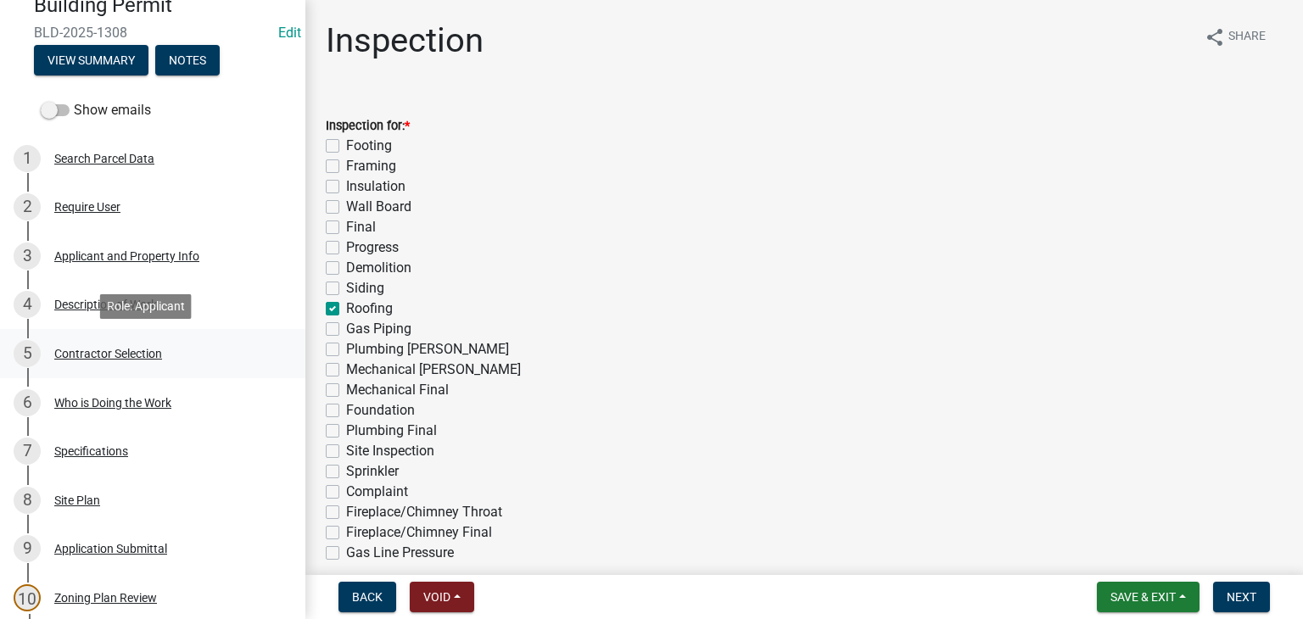
click at [129, 353] on div "Contractor Selection" at bounding box center [108, 354] width 108 height 12
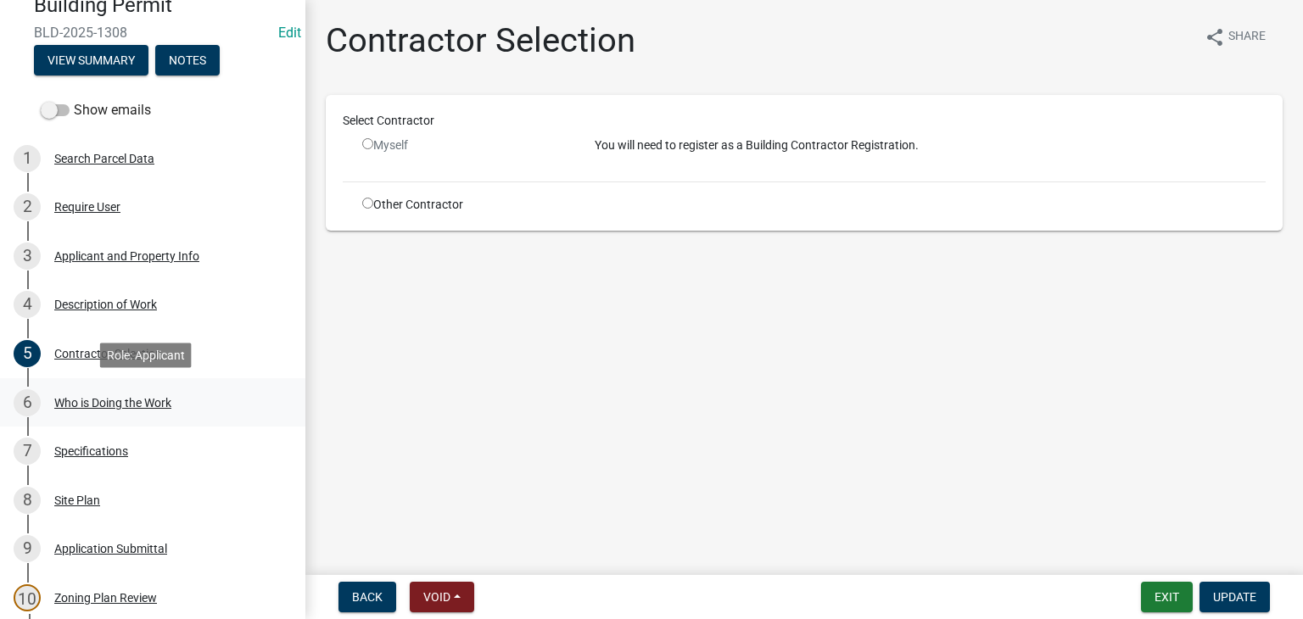
click at [165, 402] on div "Who is Doing the Work" at bounding box center [112, 403] width 117 height 12
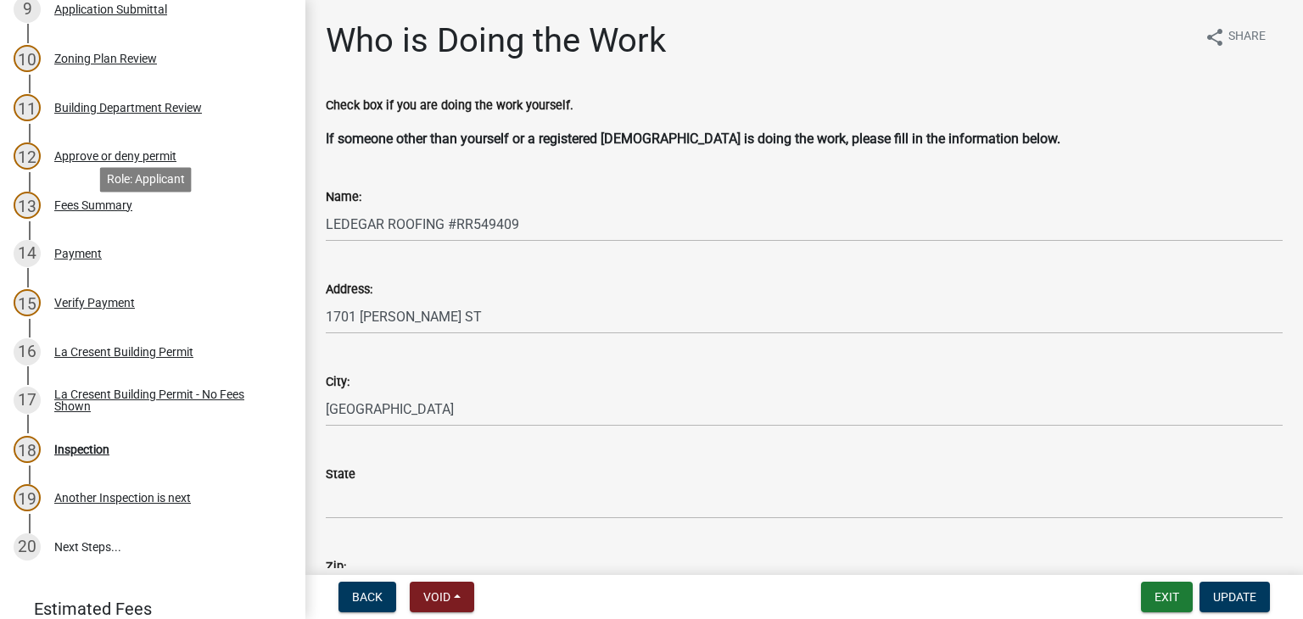
scroll to position [858, 0]
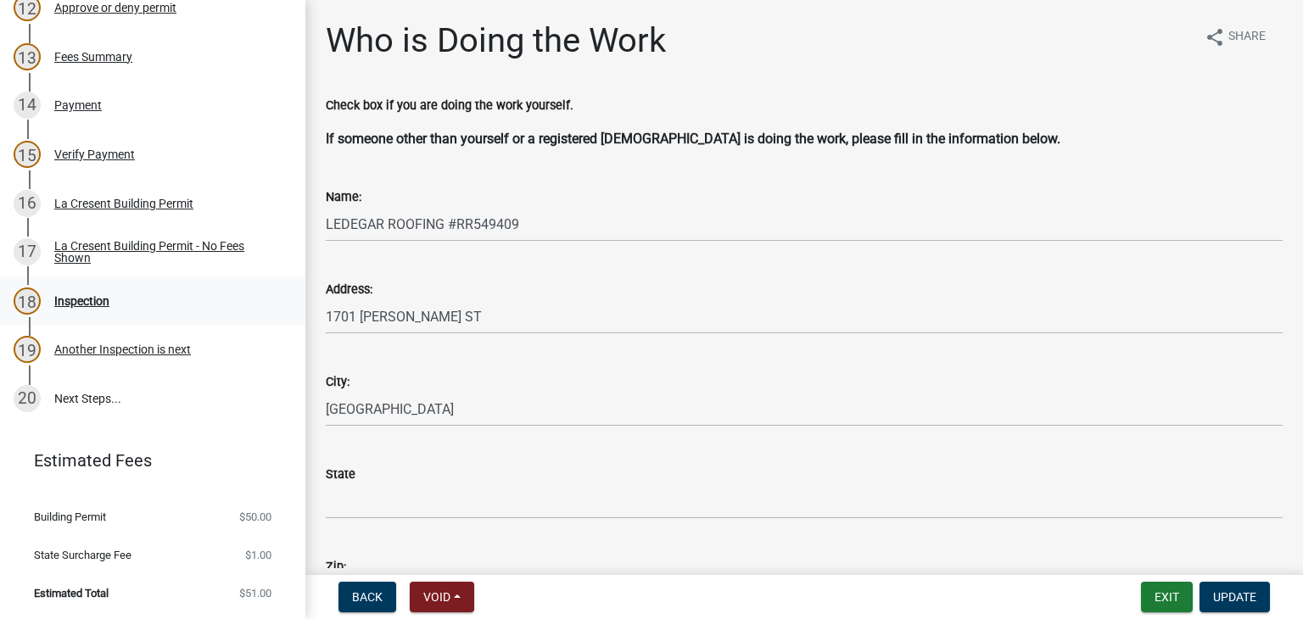
click at [98, 303] on div "Inspection" at bounding box center [81, 301] width 55 height 12
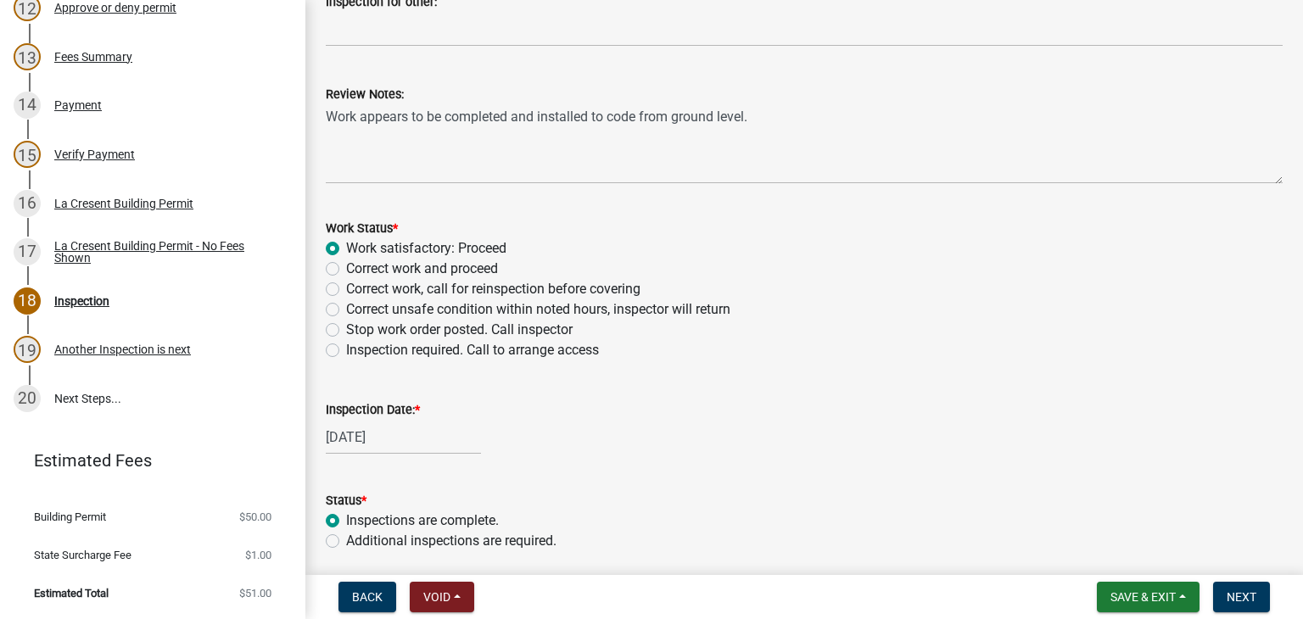
scroll to position [675, 0]
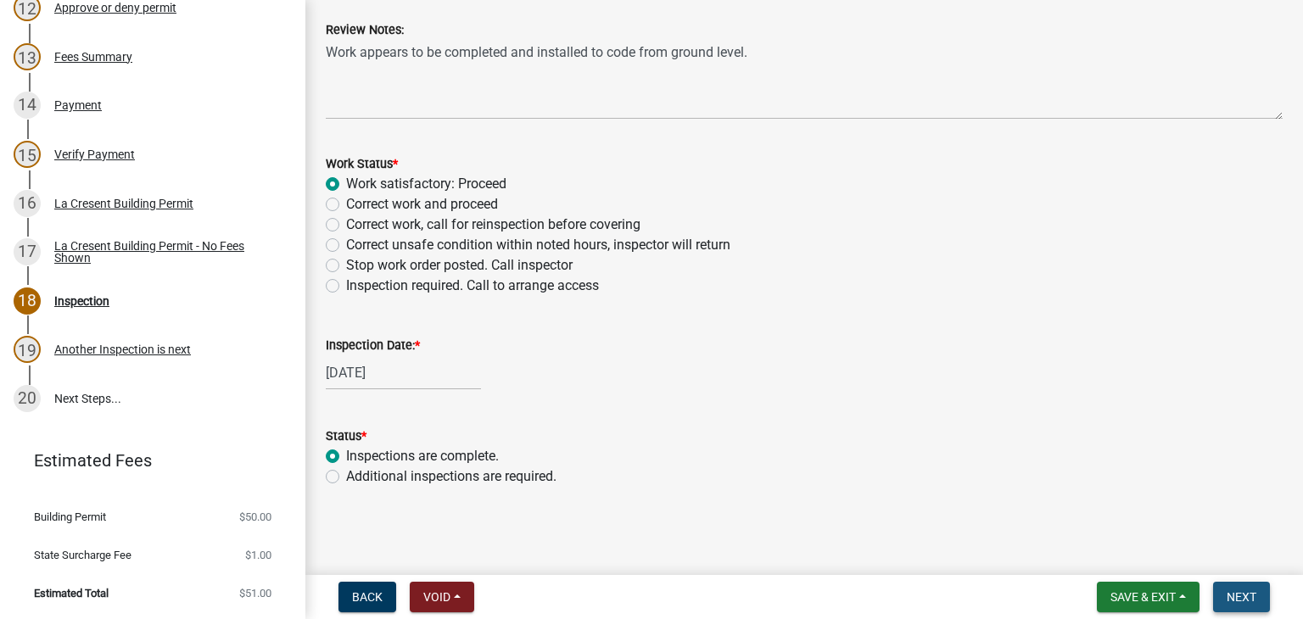
click at [1246, 597] on span "Next" at bounding box center [1242, 597] width 30 height 14
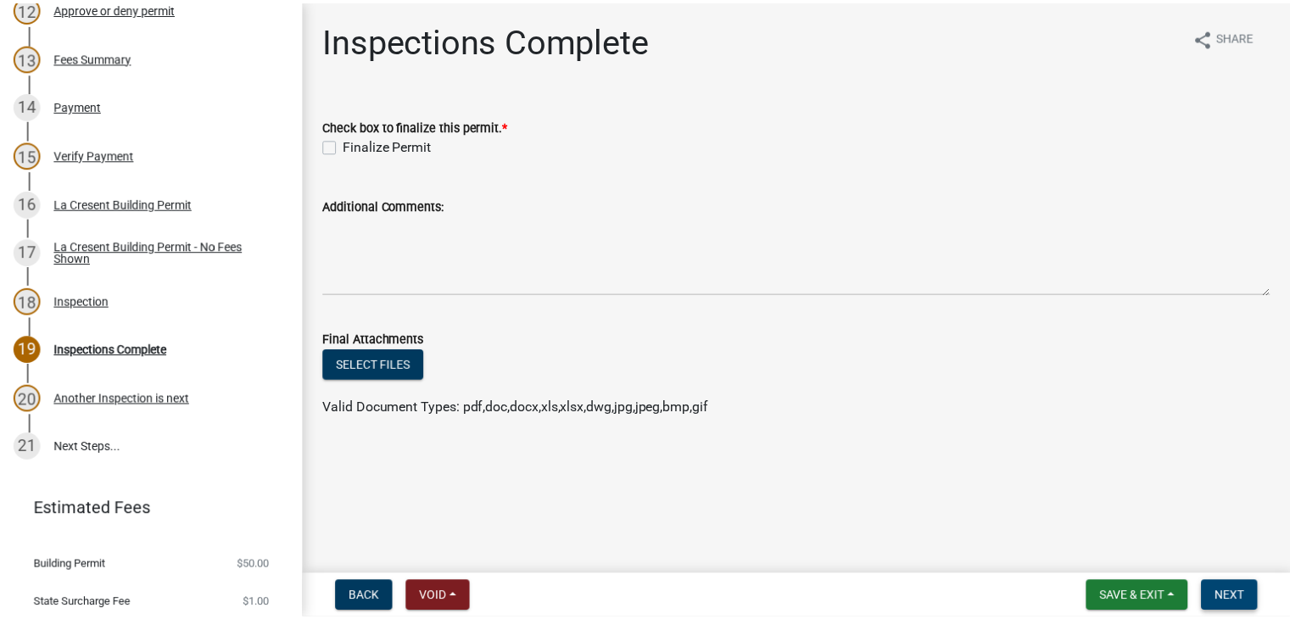
scroll to position [906, 0]
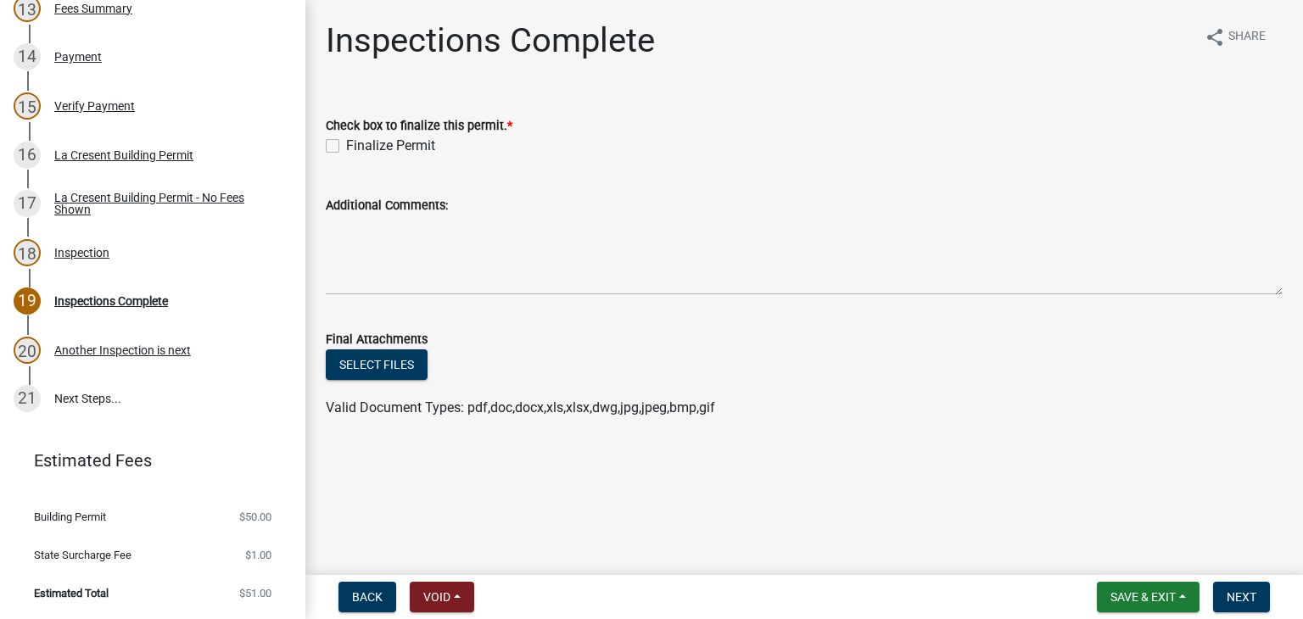
click at [346, 147] on label "Finalize Permit" at bounding box center [390, 146] width 89 height 20
click at [346, 147] on input "Finalize Permit" at bounding box center [351, 141] width 11 height 11
checkbox input "true"
click at [1238, 595] on span "Next" at bounding box center [1242, 597] width 30 height 14
